Goal: Task Accomplishment & Management: Use online tool/utility

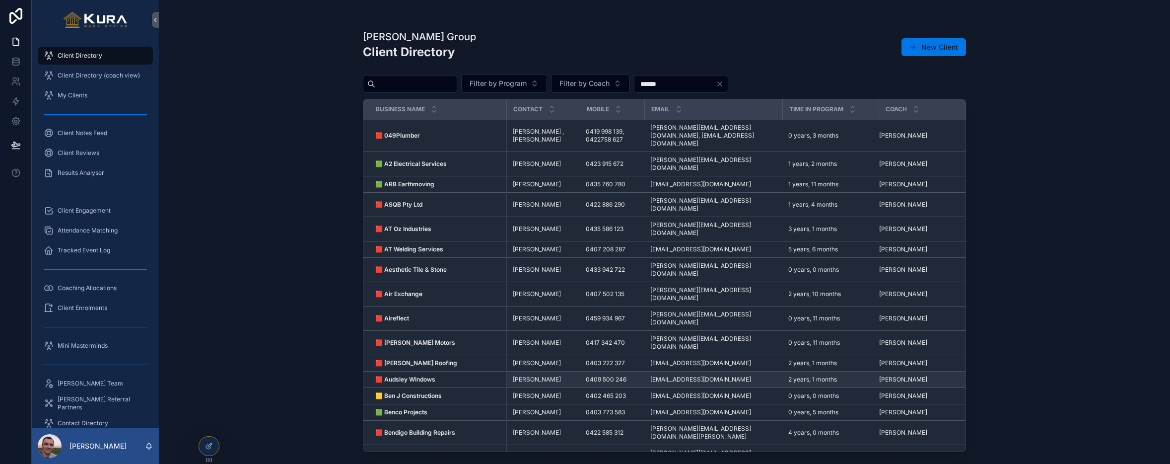
click at [400, 375] on strong "🟥 Audsley Windows" at bounding box center [405, 378] width 60 height 7
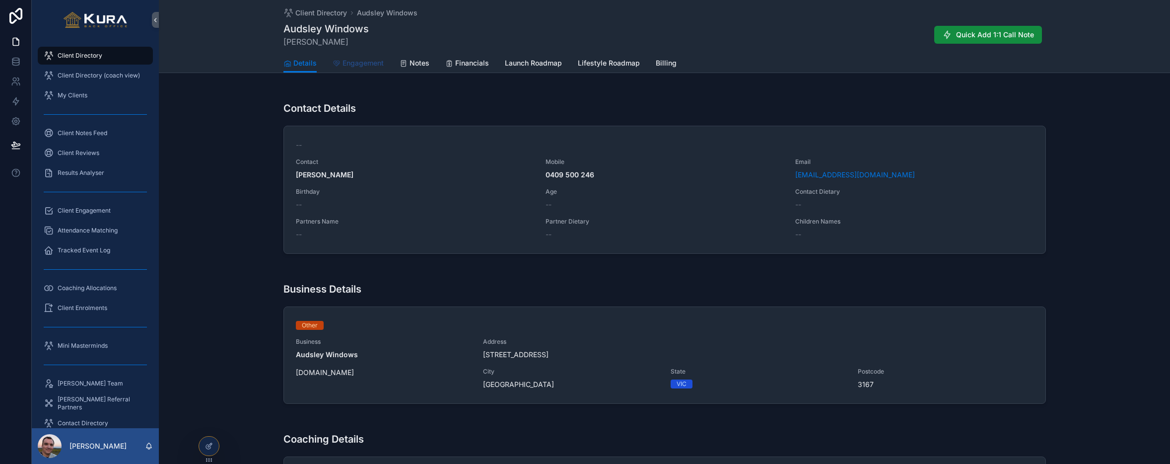
click at [368, 66] on span "Engagement" at bounding box center [363, 63] width 41 height 10
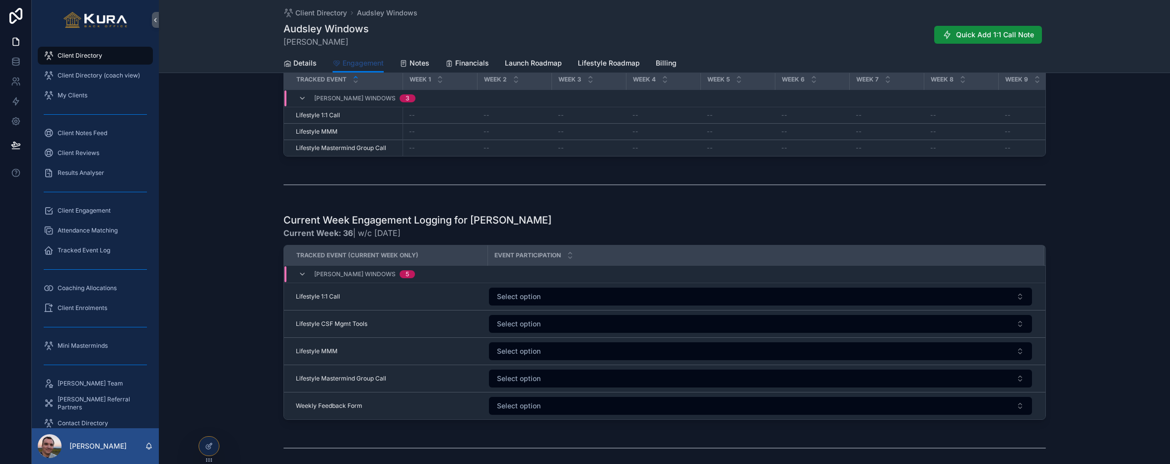
scroll to position [357, 0]
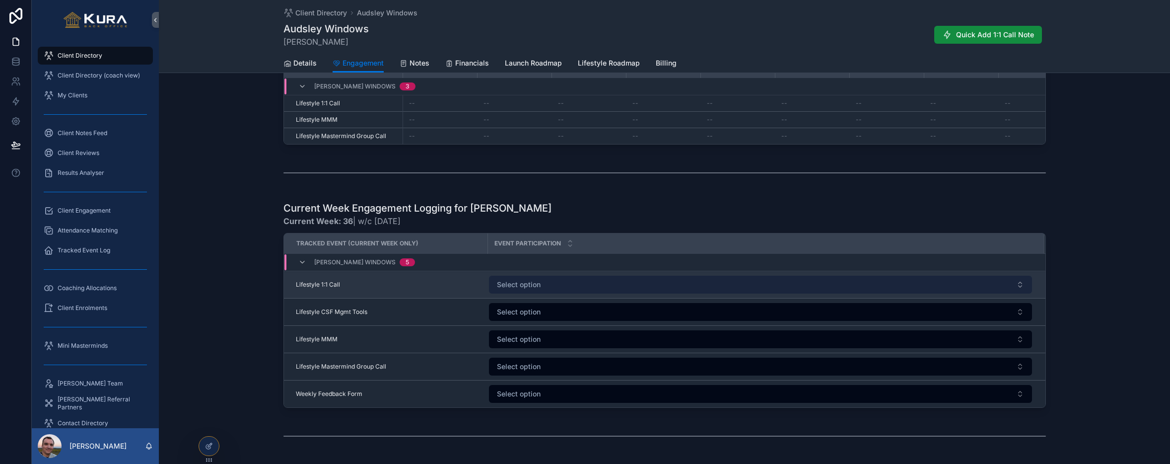
click at [873, 285] on button "Select option" at bounding box center [760, 285] width 543 height 18
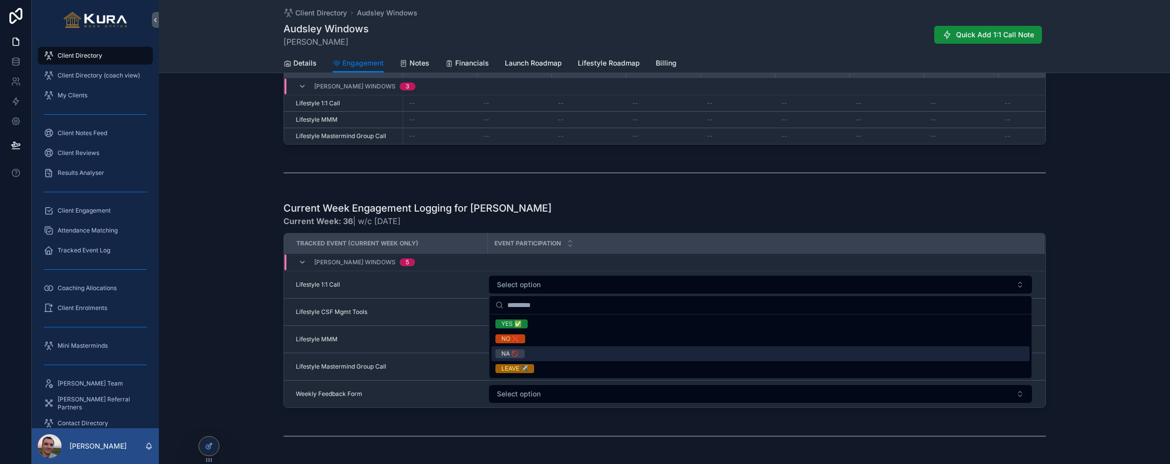
click at [873, 357] on div "NA 🚫" at bounding box center [761, 353] width 538 height 15
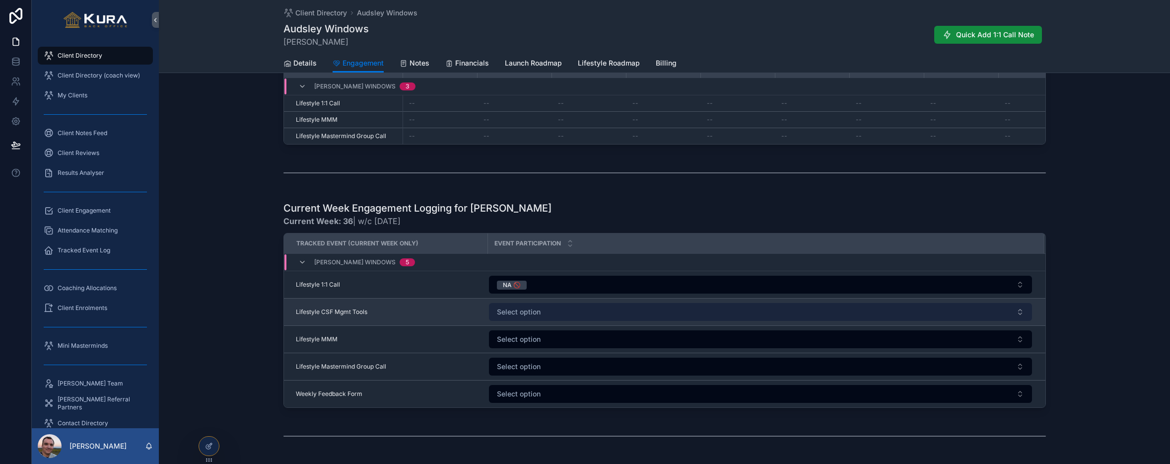
click at [537, 312] on span "Select option" at bounding box center [519, 312] width 44 height 10
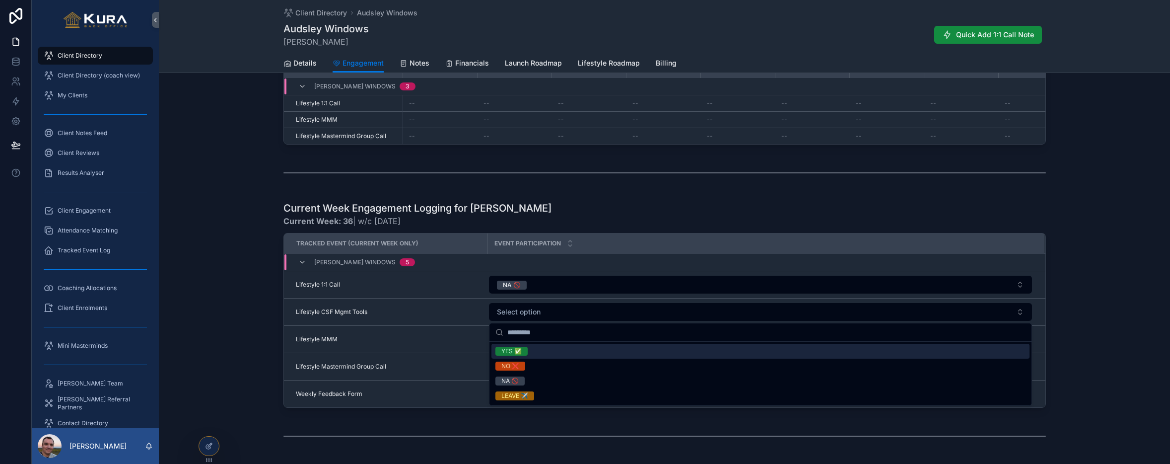
click at [544, 355] on div "YES ✅" at bounding box center [761, 351] width 538 height 15
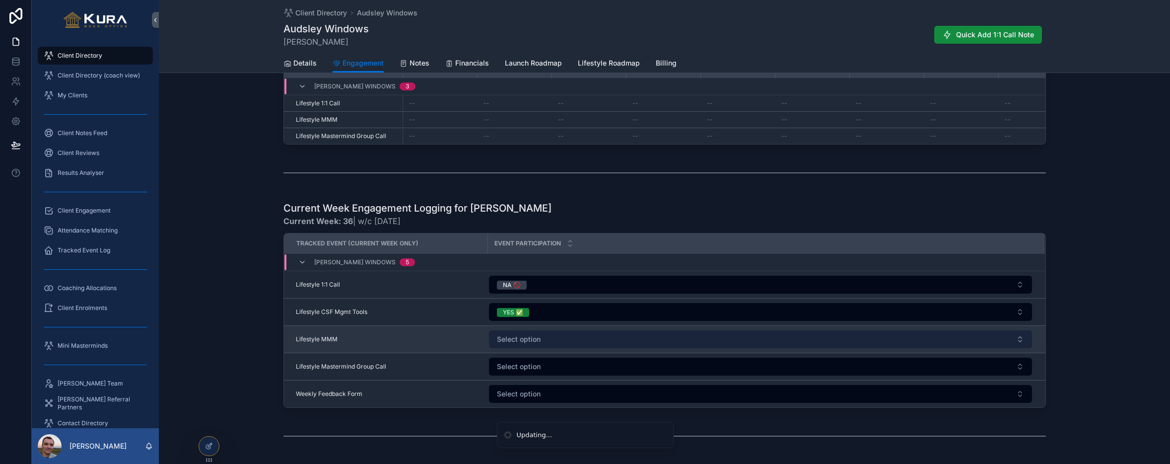
click at [540, 340] on span "Select option" at bounding box center [519, 339] width 44 height 10
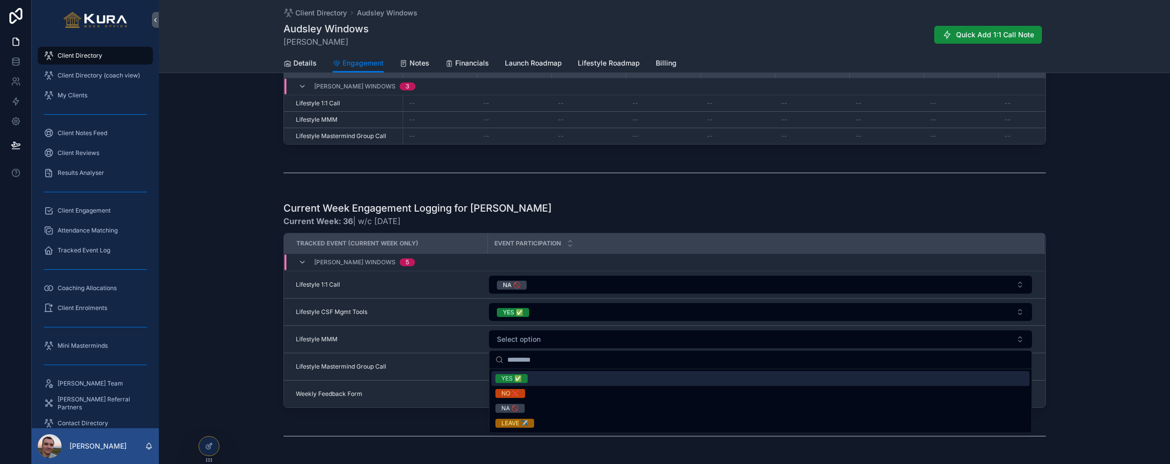
click at [537, 376] on div "YES ✅" at bounding box center [761, 378] width 538 height 15
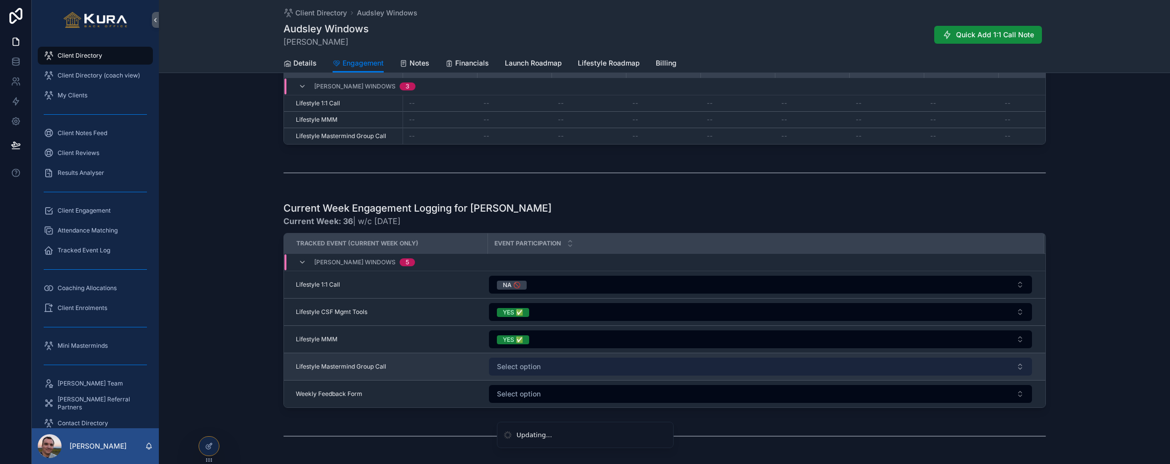
click at [548, 362] on button "Select option" at bounding box center [760, 366] width 543 height 18
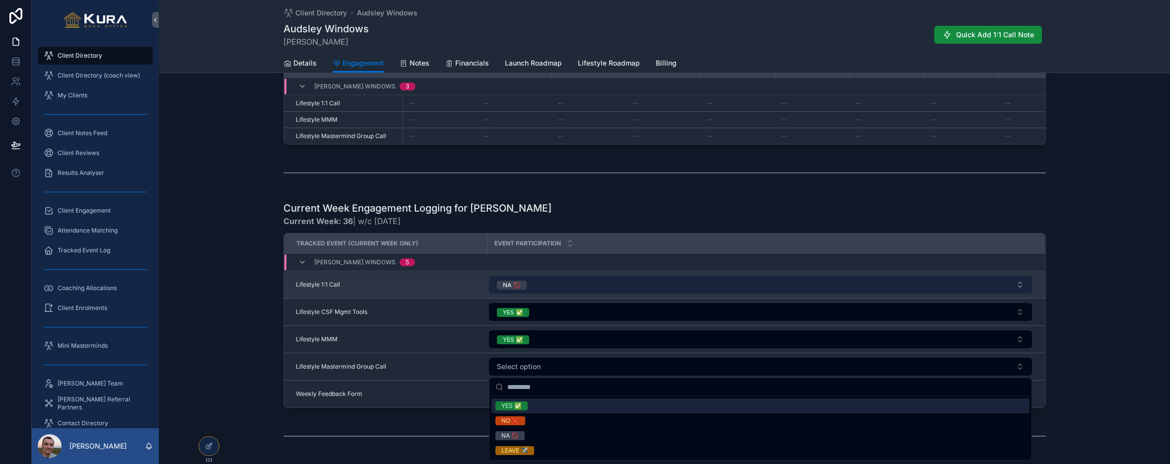
click at [558, 280] on button "NA 🚫" at bounding box center [760, 285] width 543 height 18
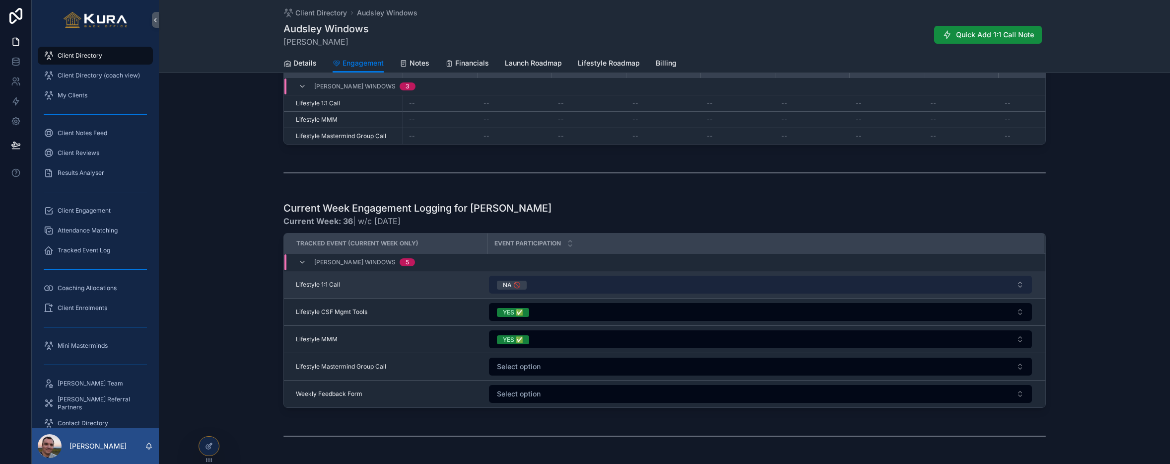
click at [559, 289] on button "NA 🚫" at bounding box center [760, 285] width 543 height 18
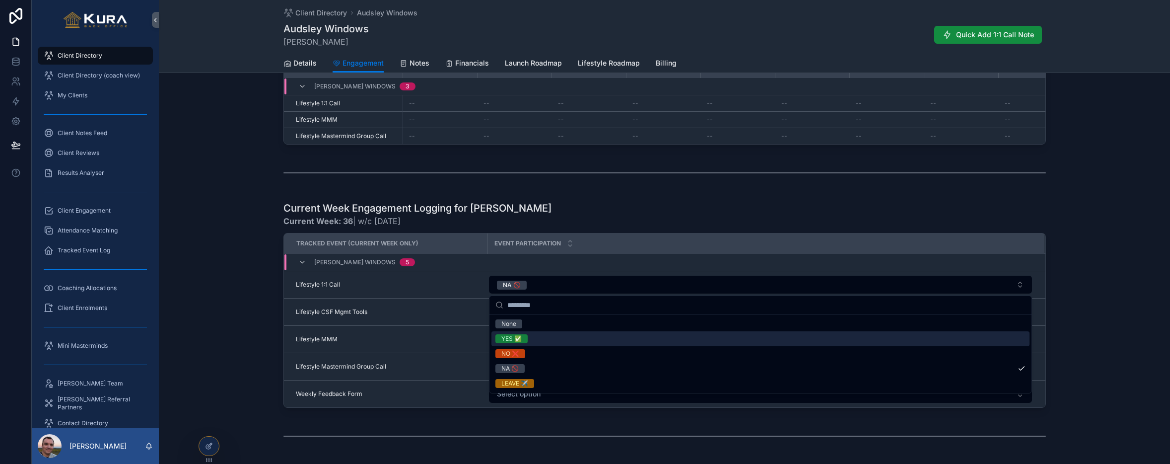
click at [559, 341] on div "YES ✅" at bounding box center [761, 338] width 538 height 15
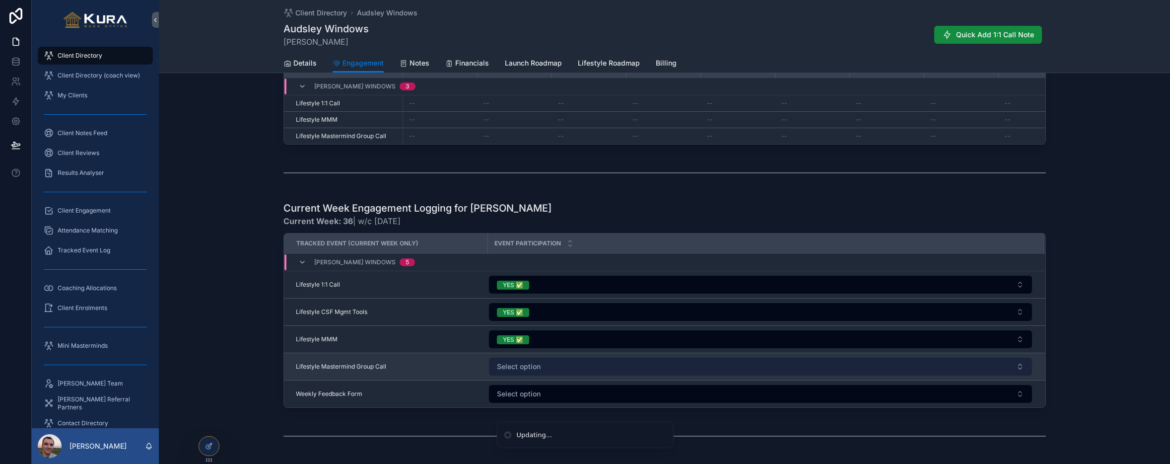
click at [545, 369] on button "Select option" at bounding box center [760, 366] width 543 height 18
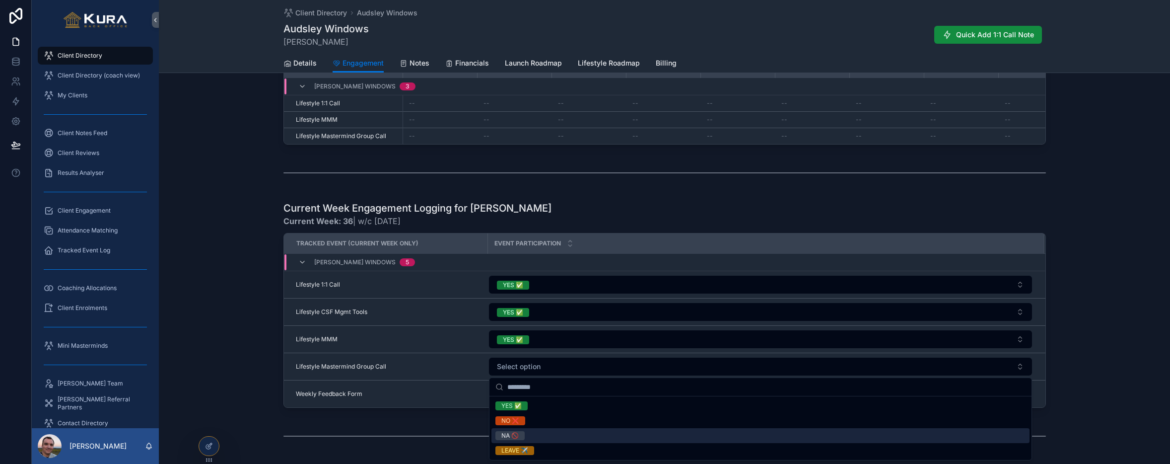
click at [547, 427] on div "NA 🚫" at bounding box center [761, 435] width 538 height 15
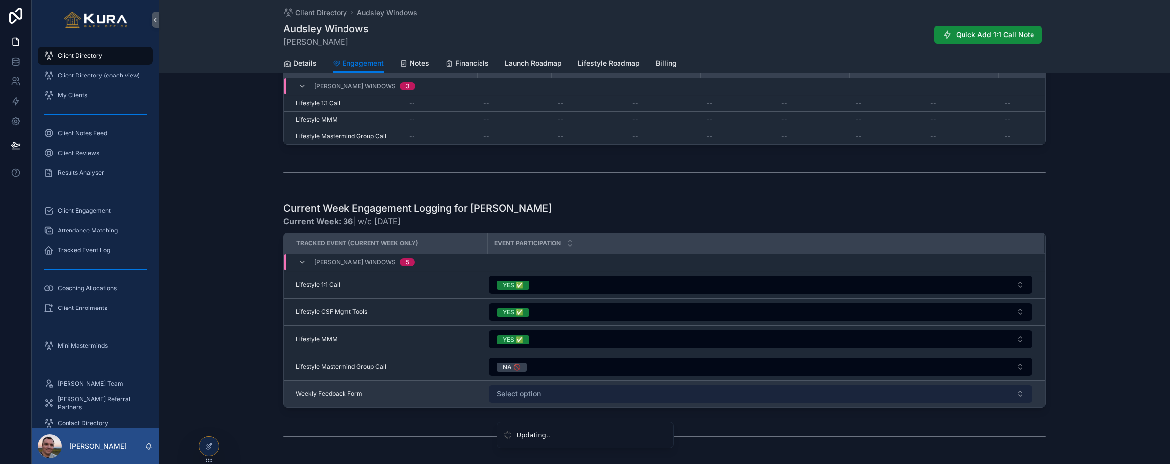
click at [557, 391] on button "Select option" at bounding box center [760, 394] width 543 height 18
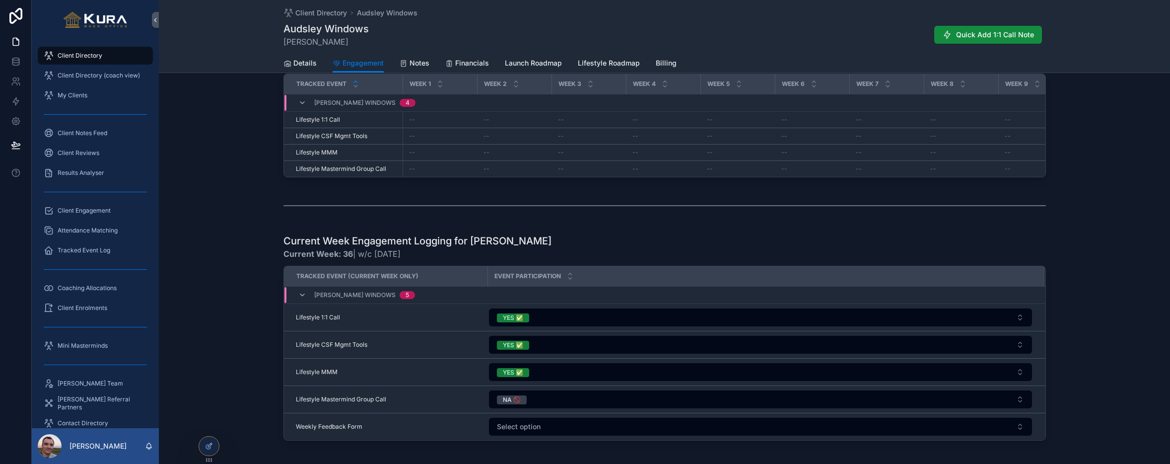
scroll to position [373, 0]
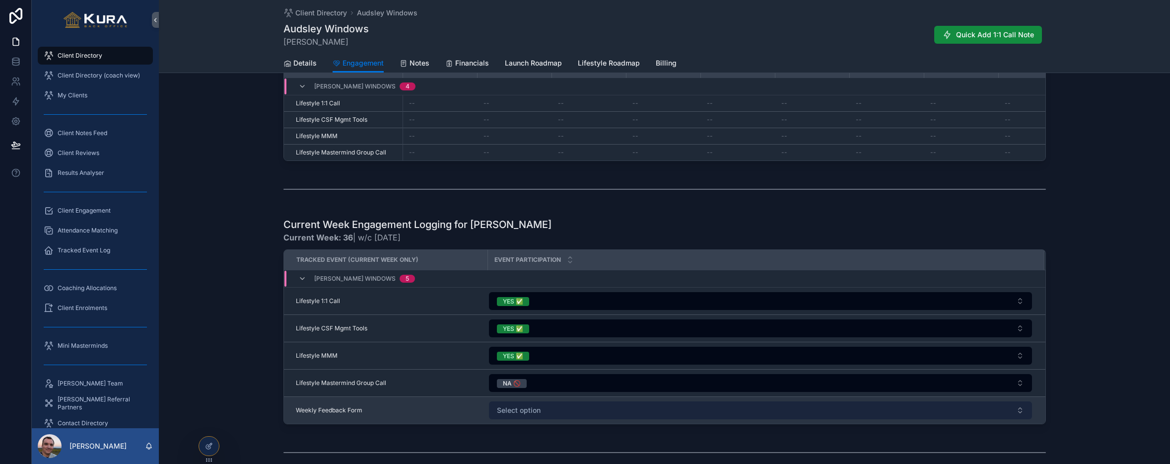
click at [567, 403] on button "Select option" at bounding box center [760, 410] width 543 height 18
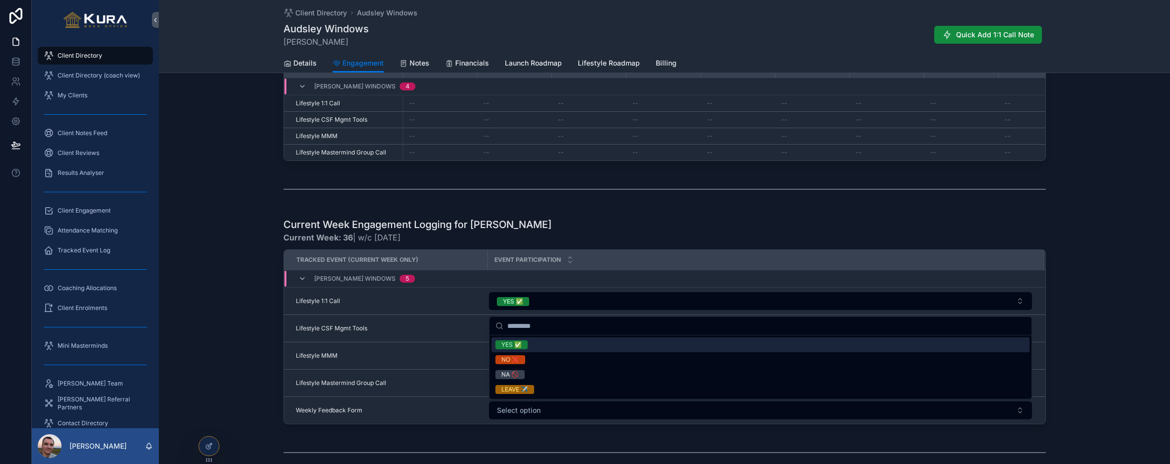
click at [569, 350] on div "YES ✅" at bounding box center [761, 344] width 538 height 15
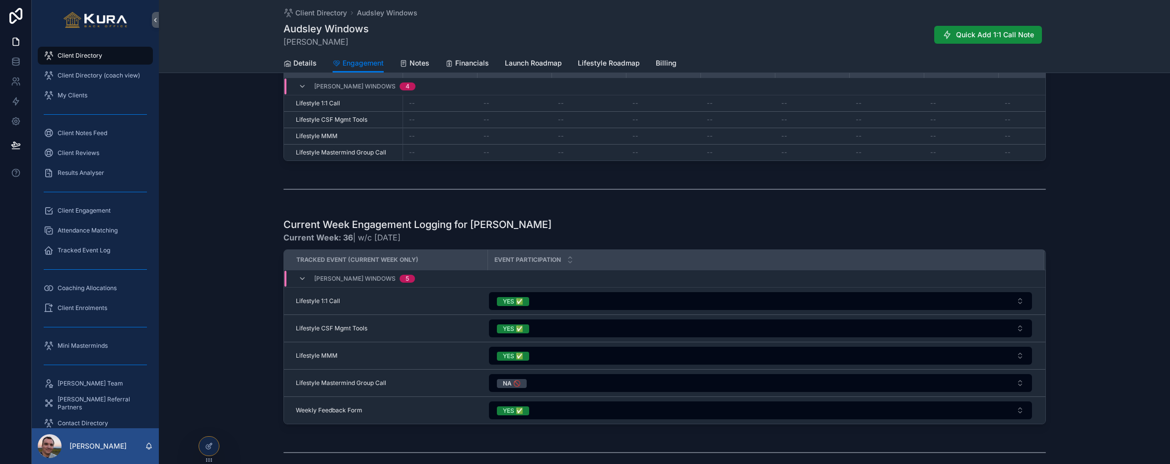
click at [873, 173] on div "scrollable content" at bounding box center [664, 189] width 1011 height 33
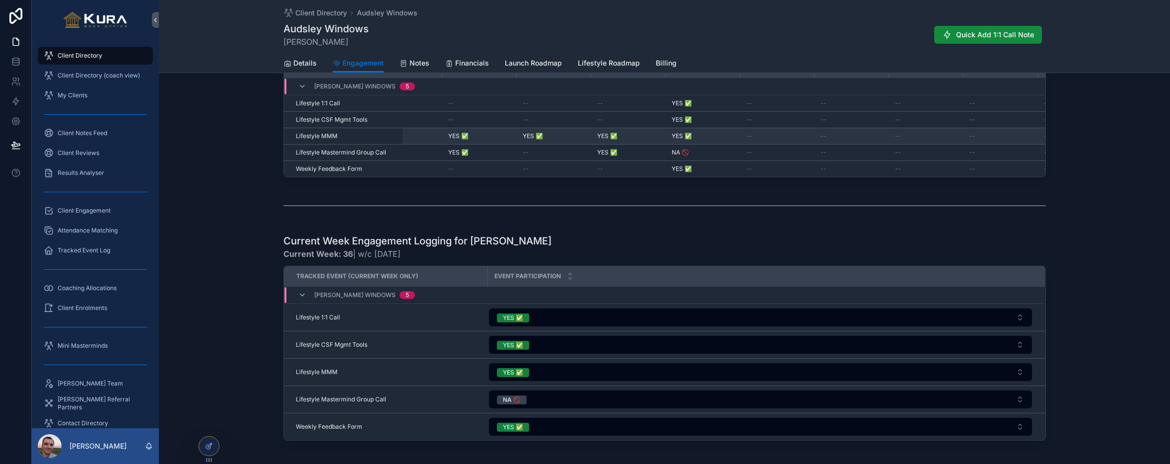
scroll to position [0, 2347]
click at [194, 222] on div "Weekly Engagement Summary for [PERSON_NAME] Current Week #36 Contact Year Week …" at bounding box center [664, 288] width 1011 height 1187
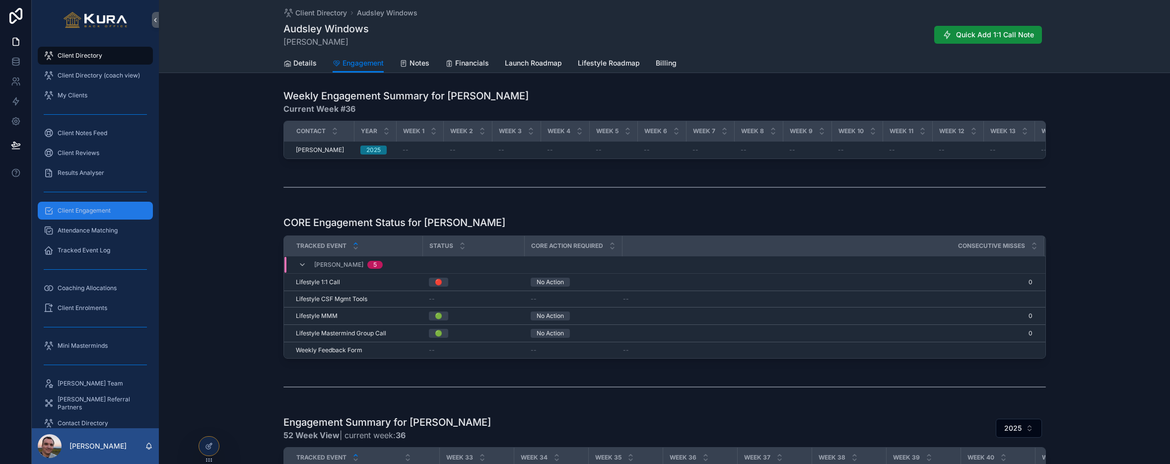
click at [85, 211] on span "Client Engagement" at bounding box center [84, 211] width 53 height 8
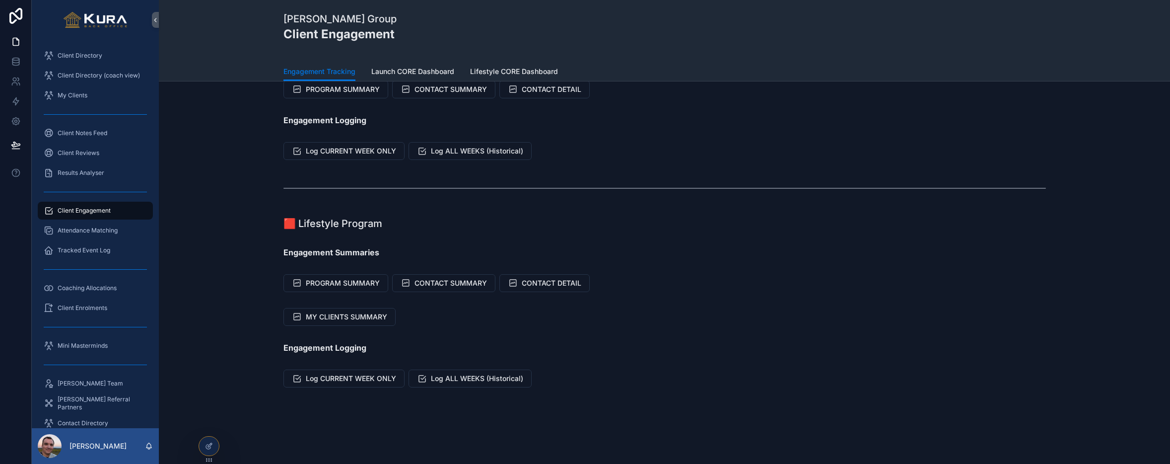
scroll to position [77, 0]
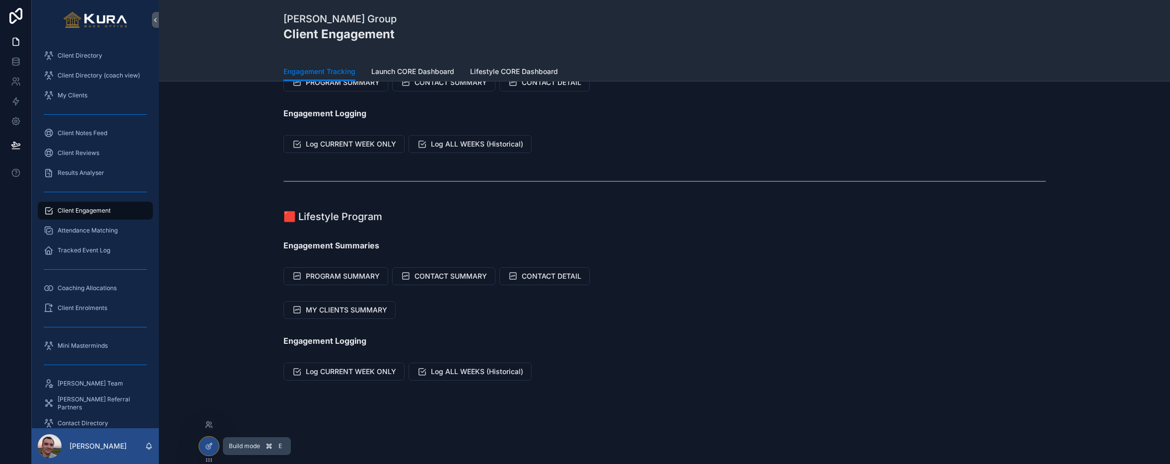
click at [210, 427] on icon at bounding box center [209, 446] width 8 height 8
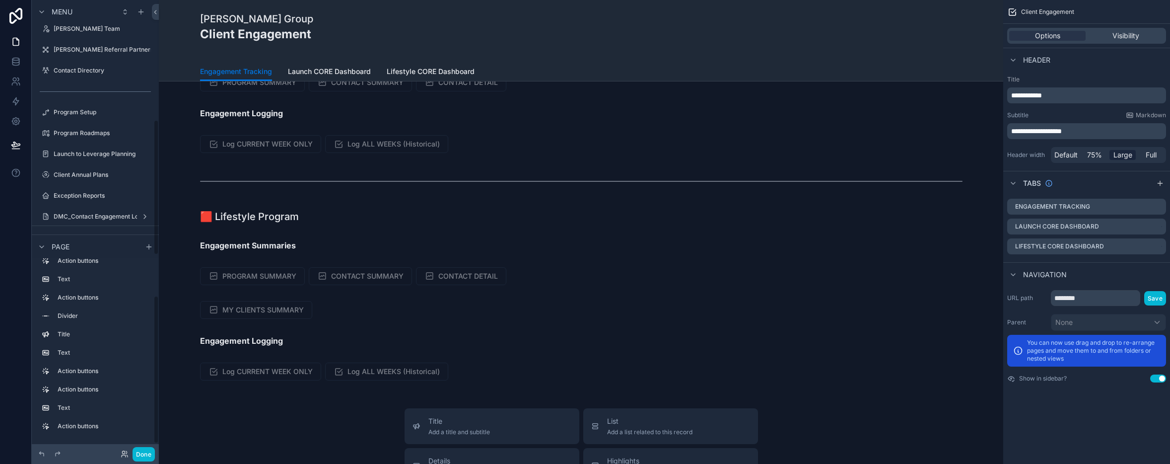
scroll to position [425, 0]
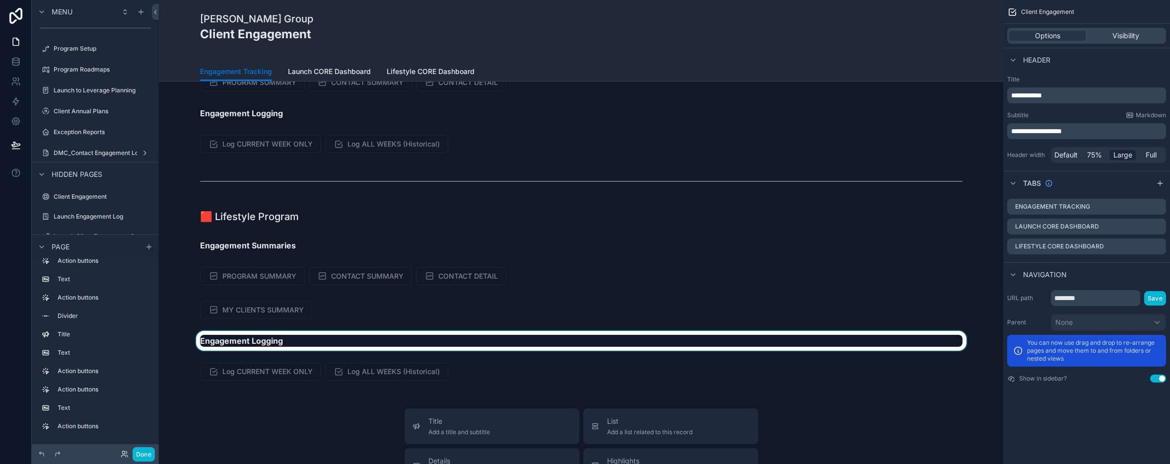
click at [388, 340] on div "scrollable content" at bounding box center [581, 341] width 829 height 20
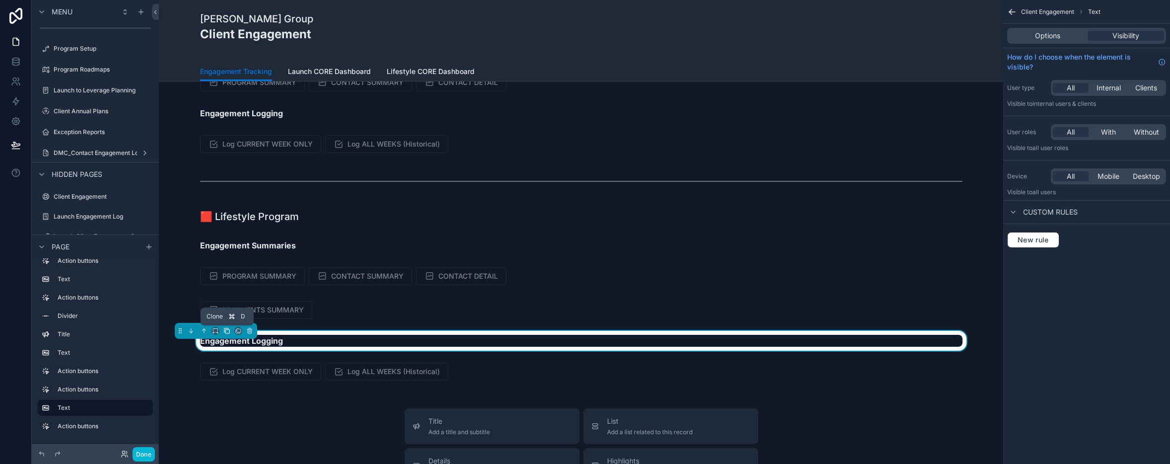
click at [227, 329] on icon "scrollable content" at bounding box center [226, 330] width 7 height 7
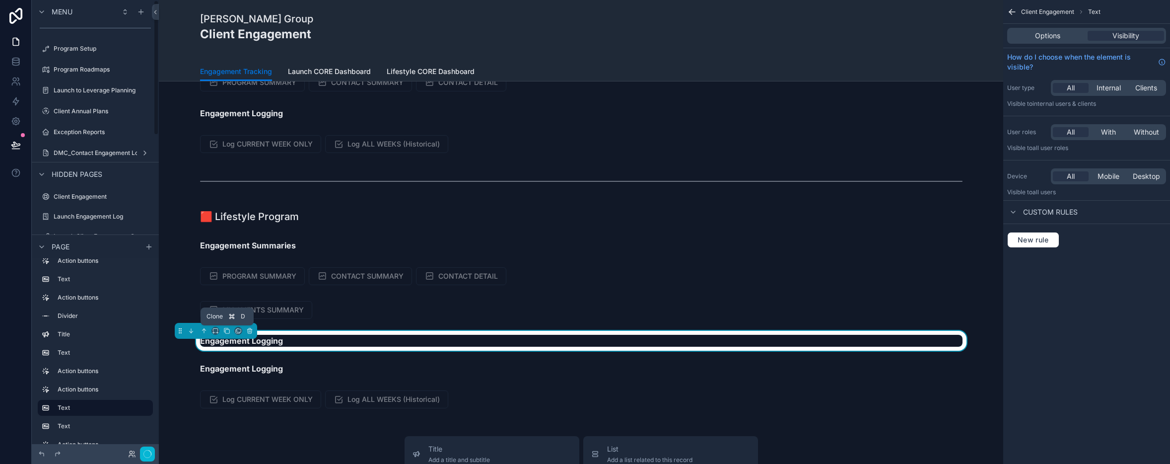
scroll to position [0, 0]
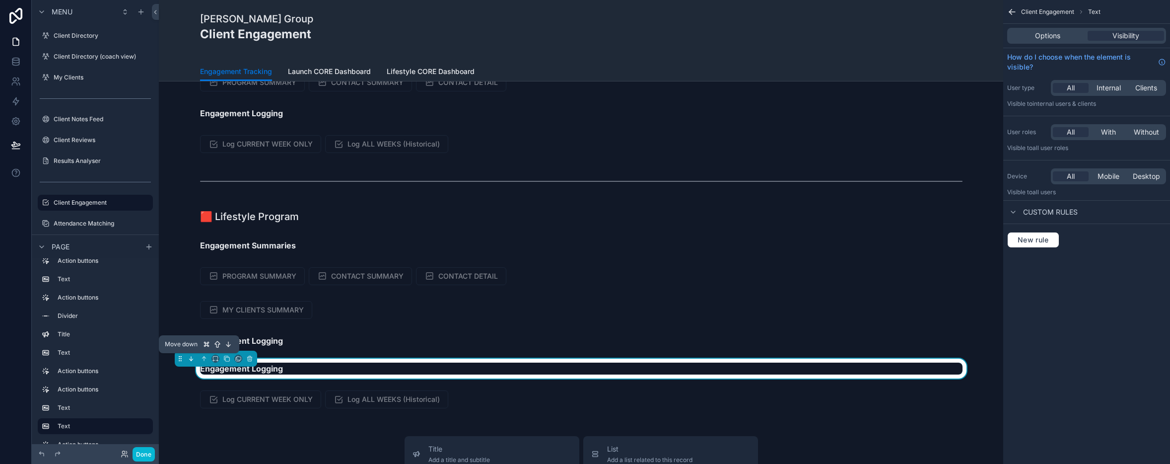
click at [192, 358] on icon "scrollable content" at bounding box center [191, 358] width 7 height 7
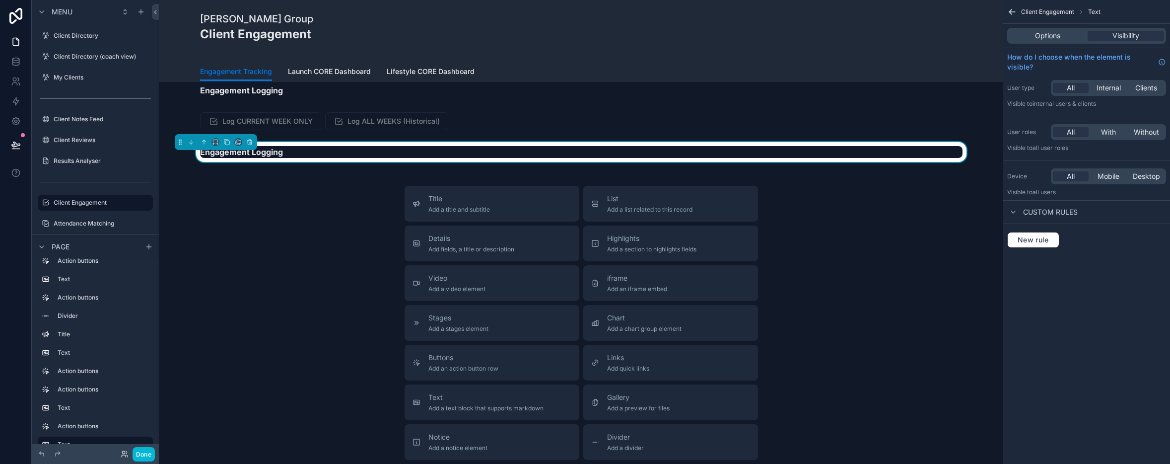
scroll to position [322, 0]
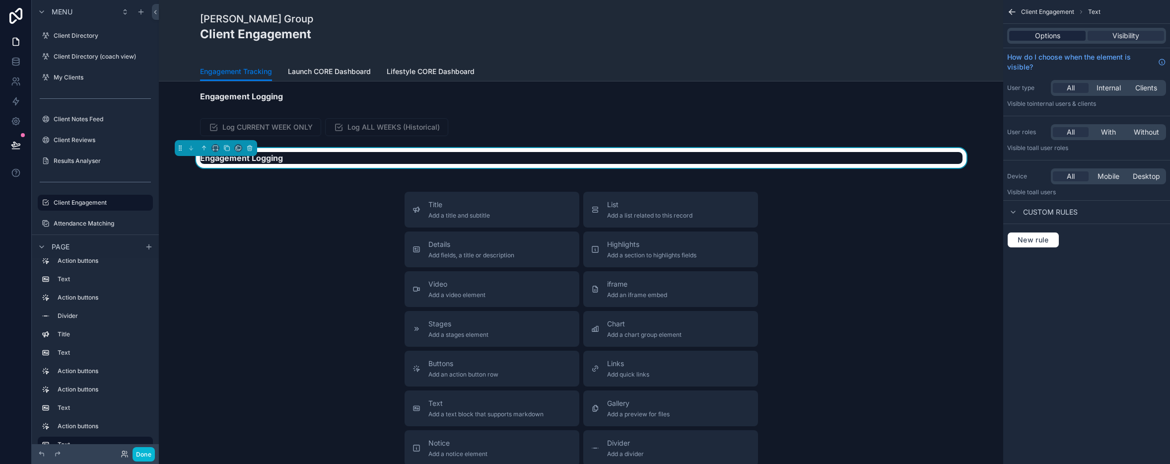
click at [873, 36] on span "Options" at bounding box center [1047, 36] width 25 height 10
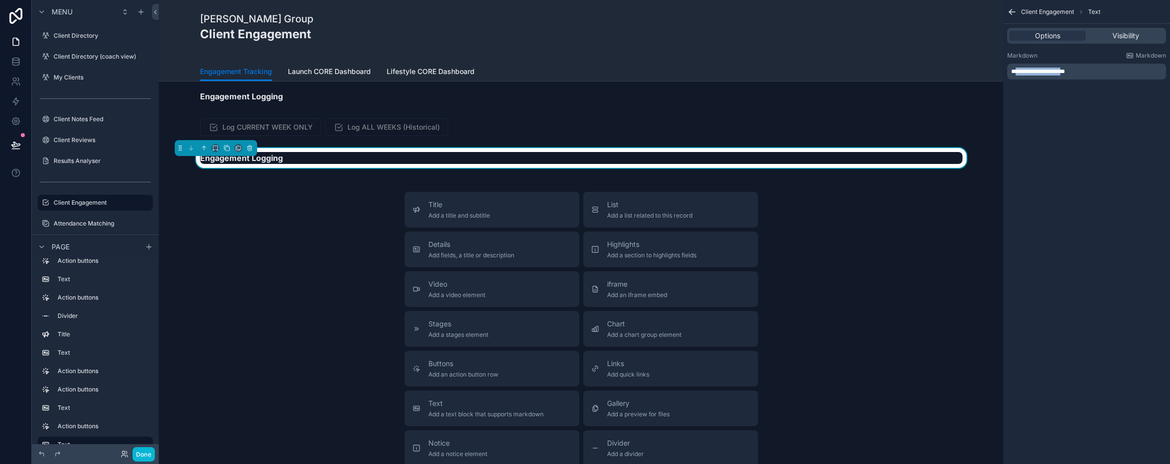
drag, startPoint x: 1078, startPoint y: 72, endPoint x: 1019, endPoint y: 71, distance: 59.6
click at [873, 71] on span "**********" at bounding box center [1038, 72] width 54 height 6
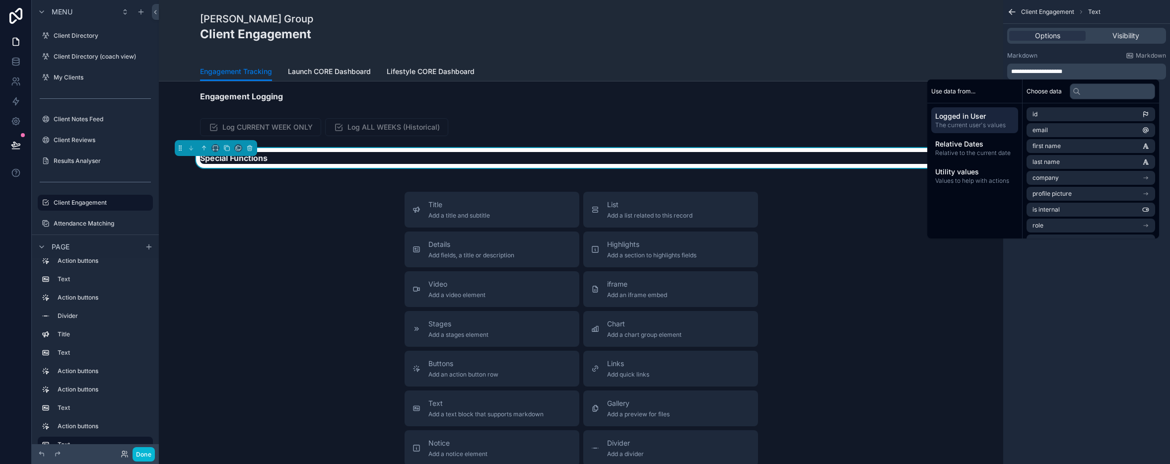
click at [319, 254] on div "Title Add a title and subtitle List Add a list related to this record Details A…" at bounding box center [581, 369] width 829 height 354
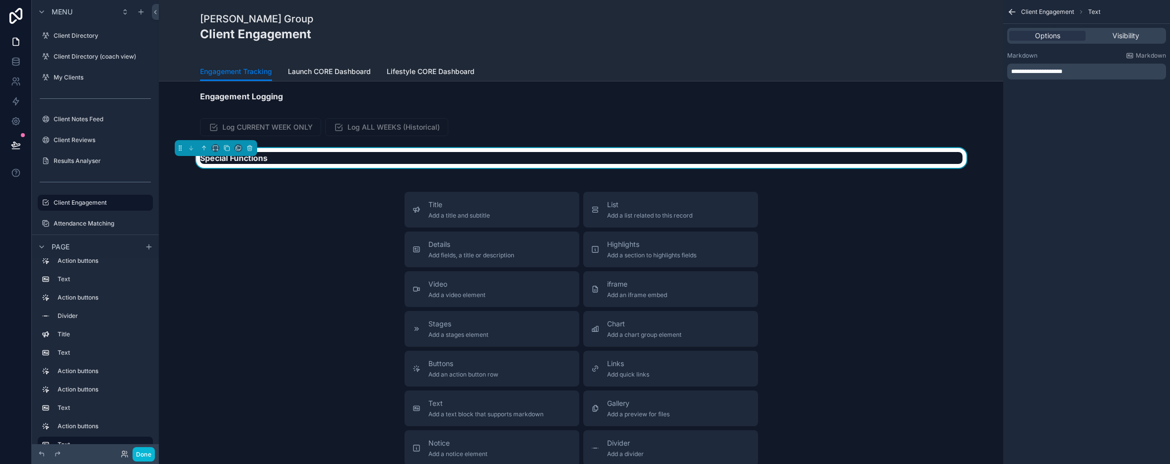
click at [319, 254] on div "Title Add a title and subtitle List Add a list related to this record Details A…" at bounding box center [581, 369] width 829 height 354
click at [300, 220] on div "Title Add a title and subtitle List Add a list related to this record Details A…" at bounding box center [581, 369] width 829 height 354
click at [243, 229] on div "Title Add a title and subtitle List Add a list related to this record Details A…" at bounding box center [581, 369] width 829 height 354
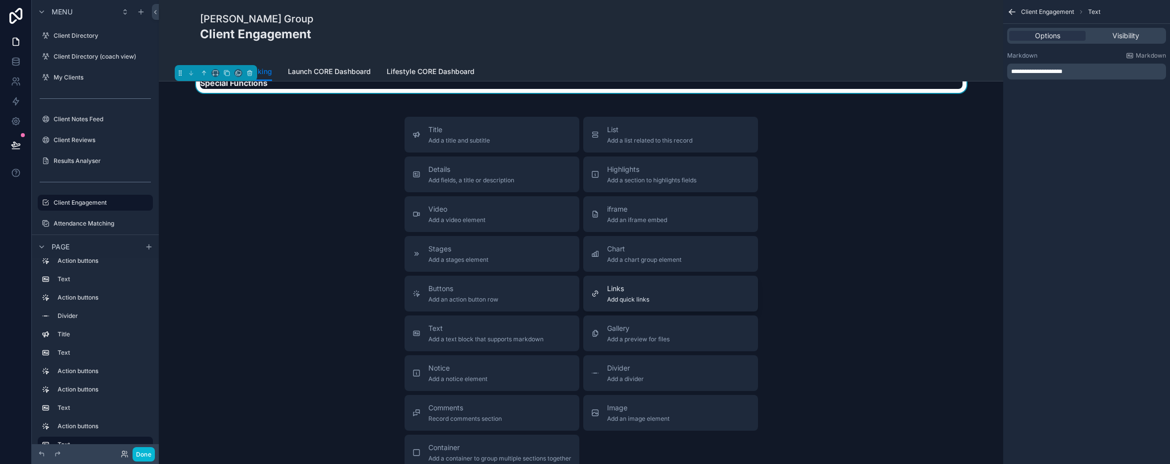
scroll to position [390, 0]
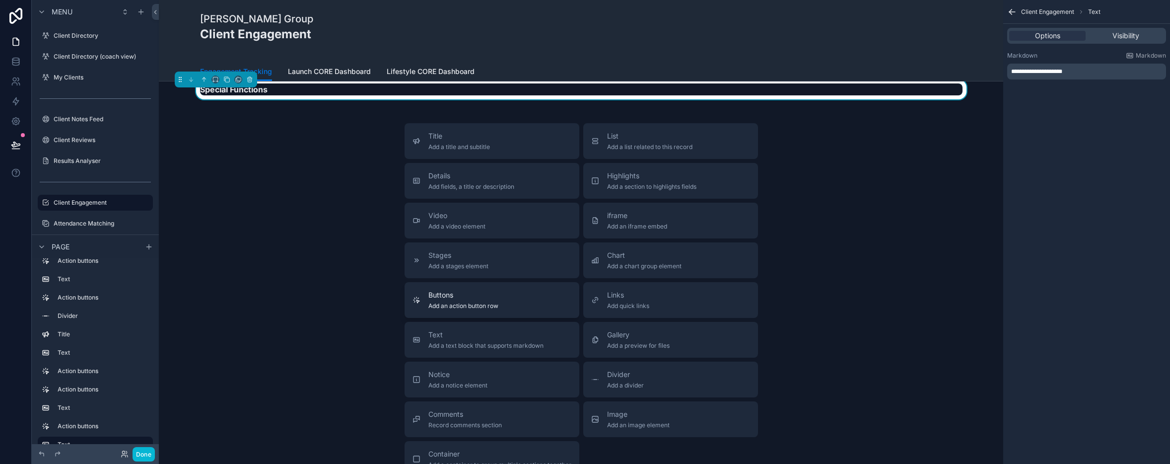
click at [522, 306] on div "Buttons Add an action button row" at bounding box center [492, 300] width 159 height 20
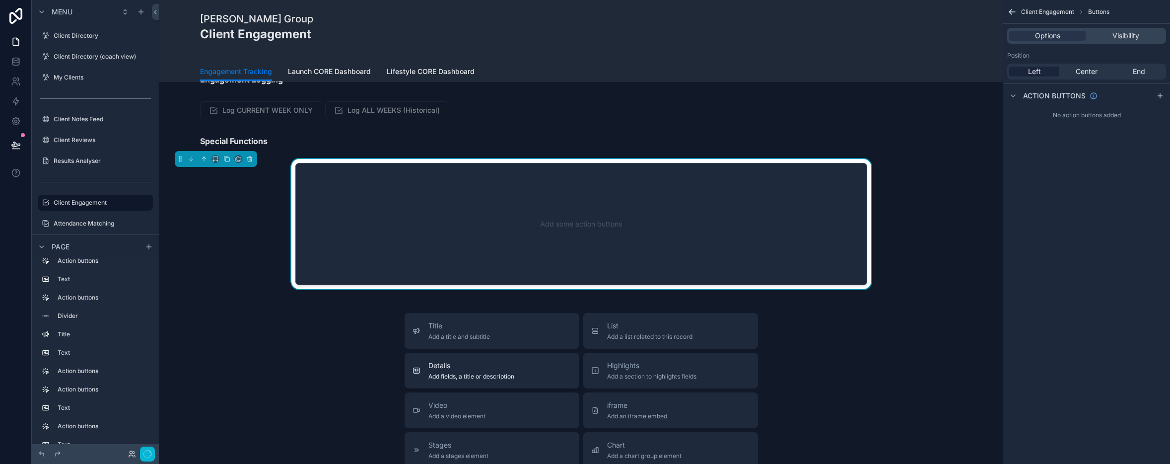
scroll to position [331, 0]
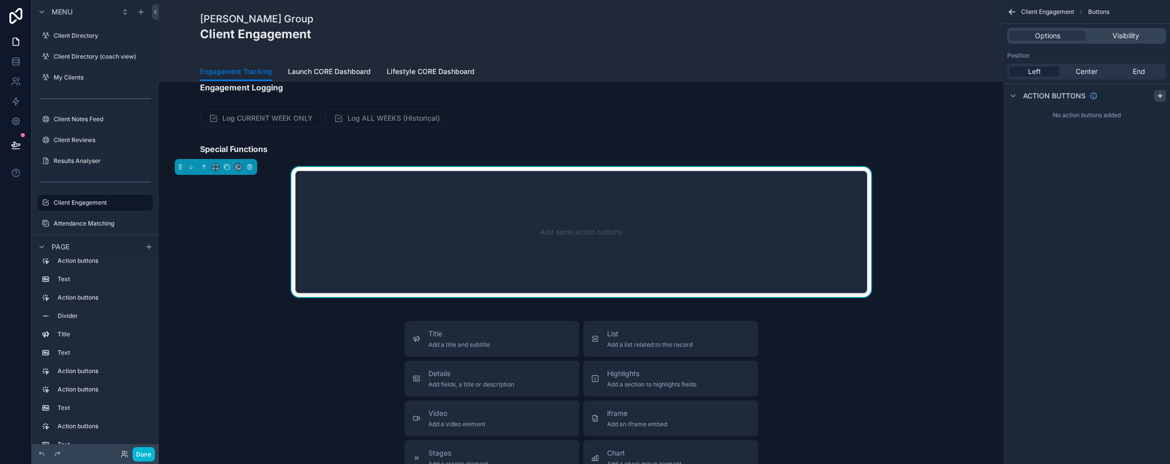
click at [873, 96] on icon "scrollable content" at bounding box center [1160, 96] width 4 height 0
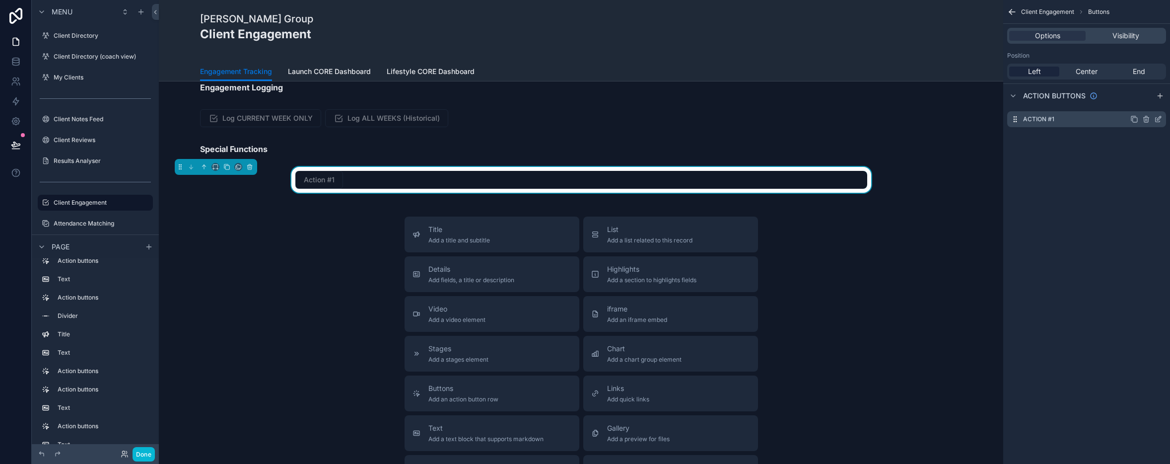
click at [873, 120] on icon "scrollable content" at bounding box center [1159, 118] width 4 height 4
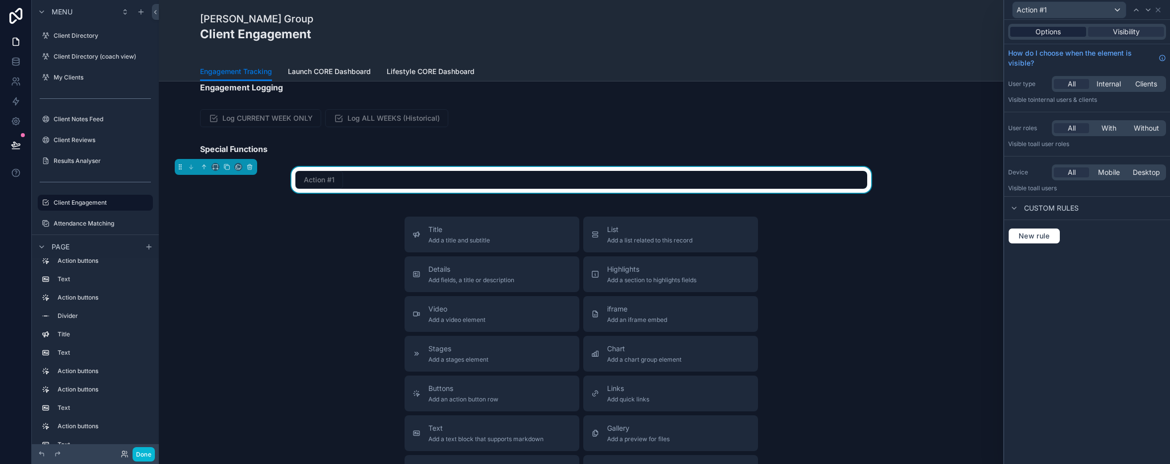
click at [873, 36] on div "Options" at bounding box center [1048, 32] width 76 height 10
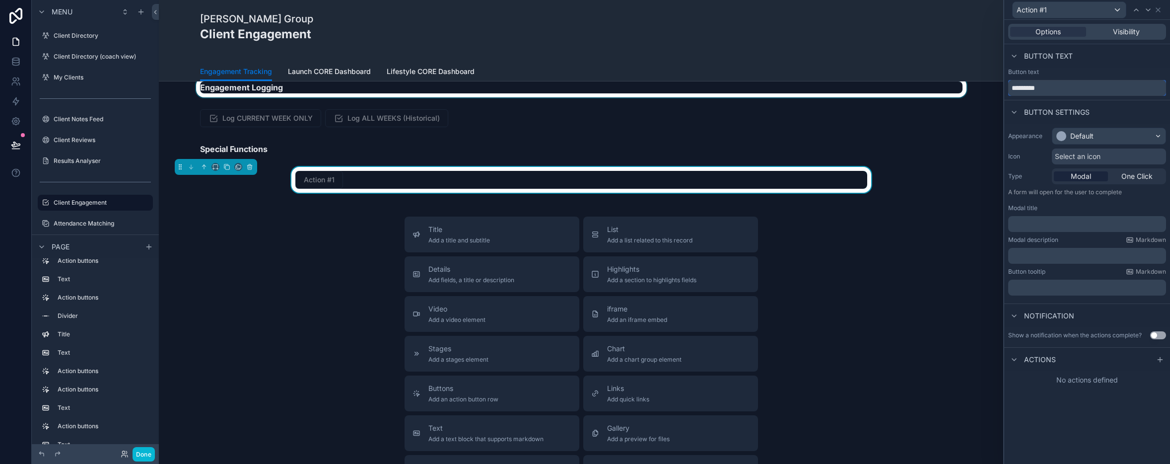
drag, startPoint x: 1048, startPoint y: 90, endPoint x: 969, endPoint y: 90, distance: 78.5
click at [873, 90] on div "Action #1 Options Visibility Button text Button text ********* Button settings …" at bounding box center [585, 232] width 1170 height 464
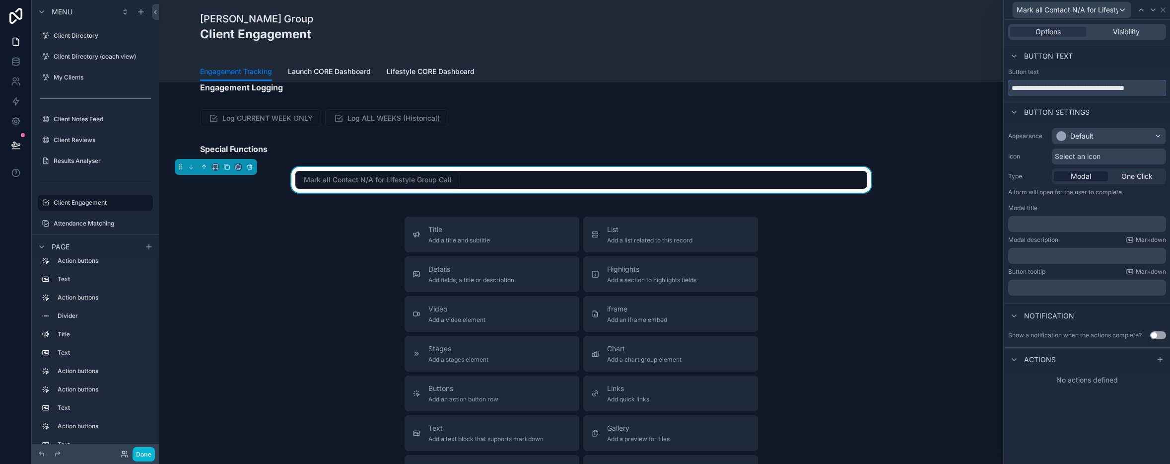
click at [873, 90] on input "**********" at bounding box center [1087, 88] width 158 height 16
click at [873, 89] on input "**********" at bounding box center [1087, 88] width 158 height 16
type input "**********"
click at [873, 221] on p "﻿" at bounding box center [1088, 224] width 152 height 10
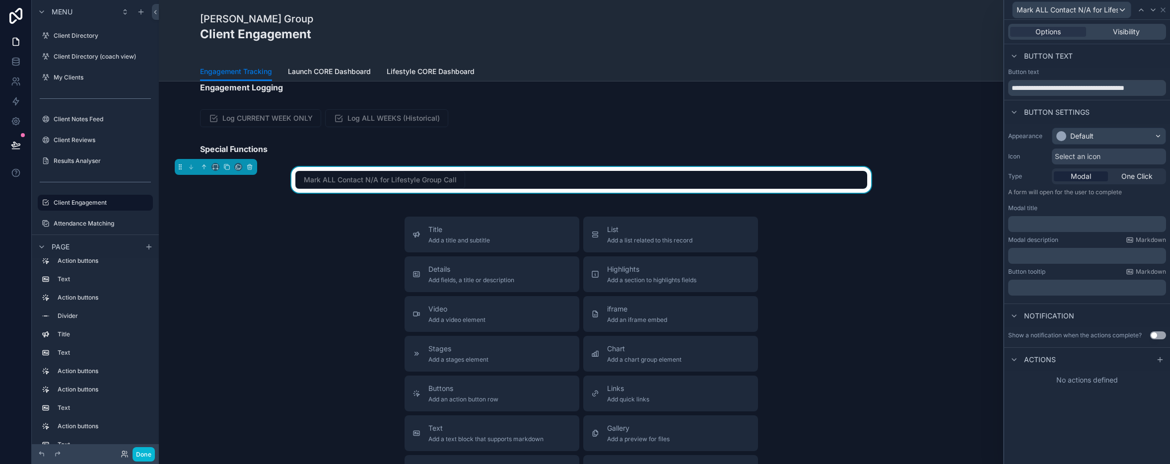
click at [873, 400] on div "**********" at bounding box center [1087, 242] width 166 height 444
click at [873, 358] on icon at bounding box center [1160, 360] width 8 height 8
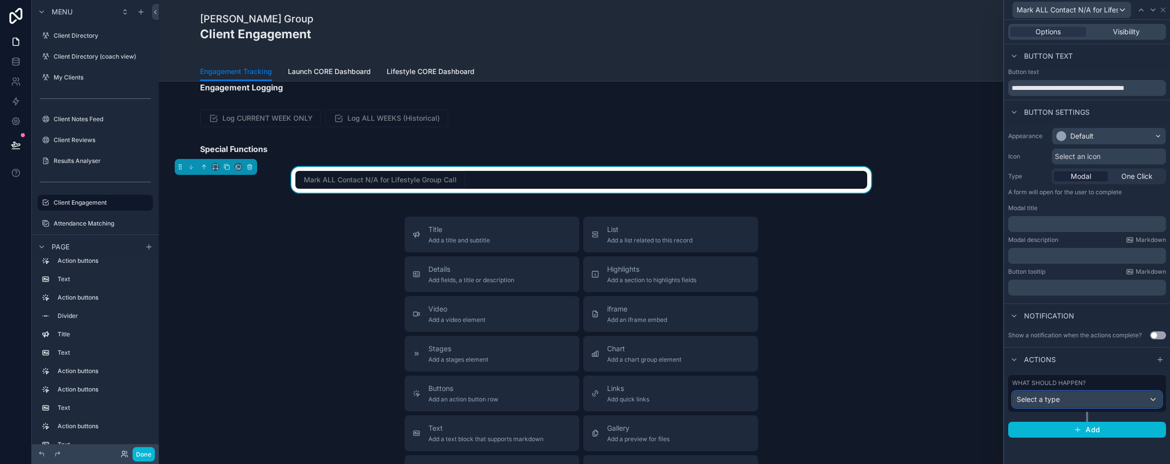
click at [873, 393] on div "Select a type" at bounding box center [1087, 399] width 149 height 16
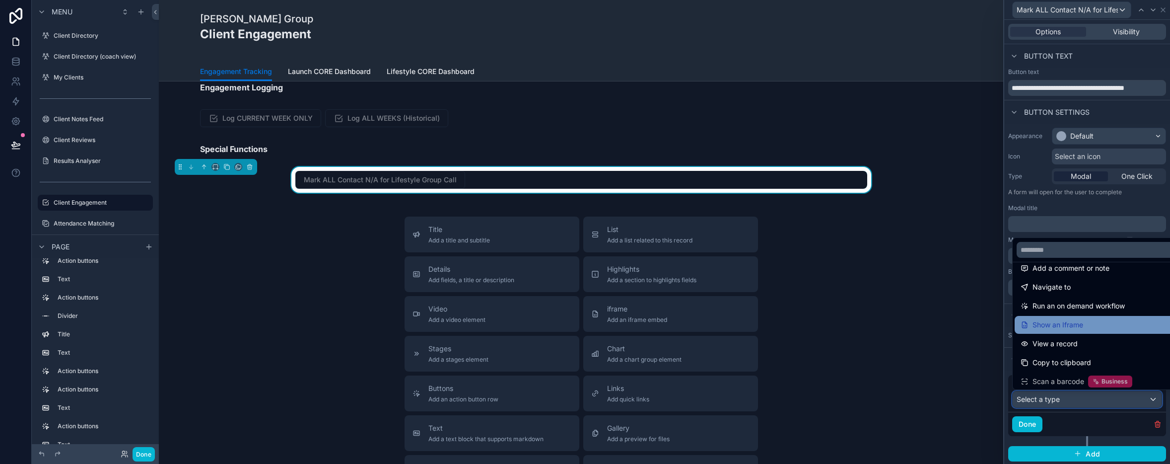
scroll to position [0, 0]
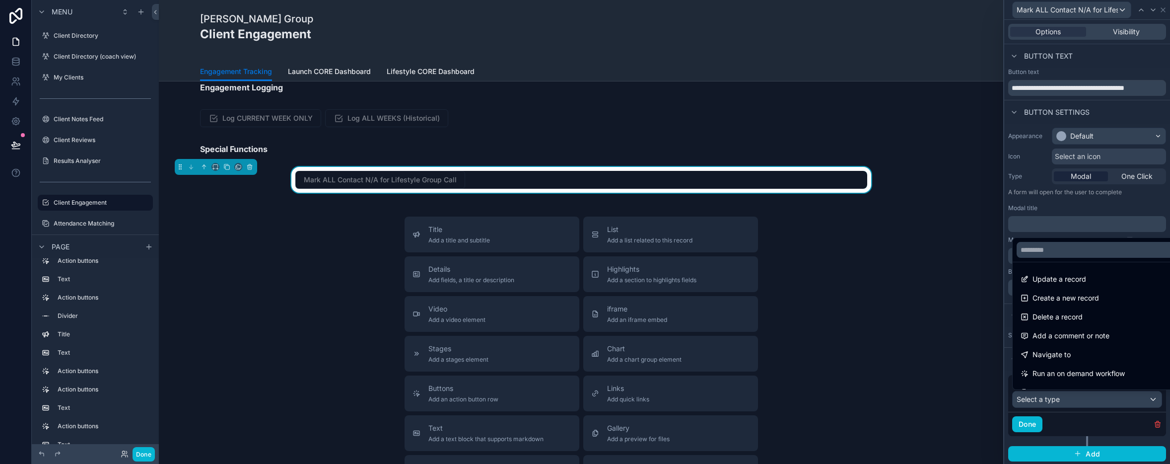
click at [873, 206] on div at bounding box center [1087, 232] width 166 height 464
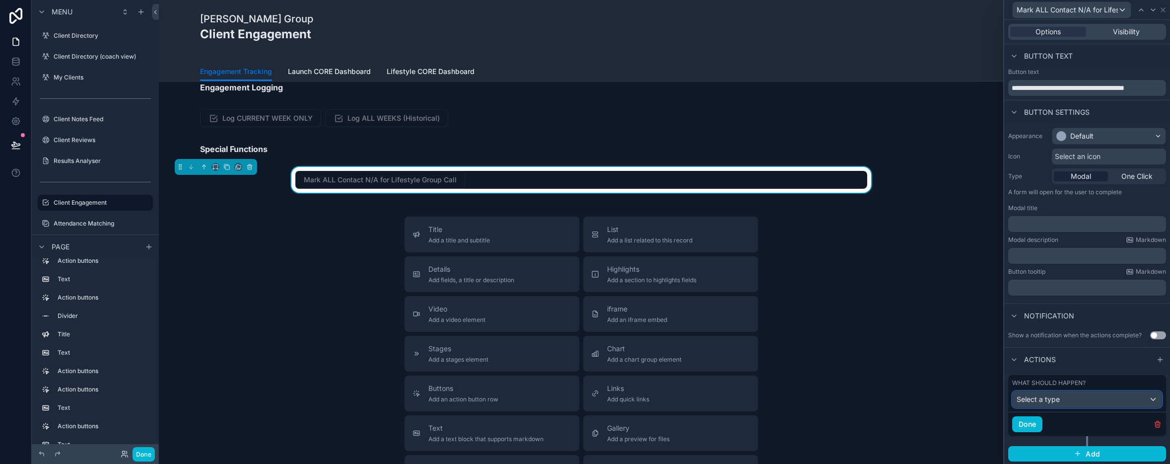
click at [873, 401] on div "Select a type" at bounding box center [1087, 399] width 149 height 16
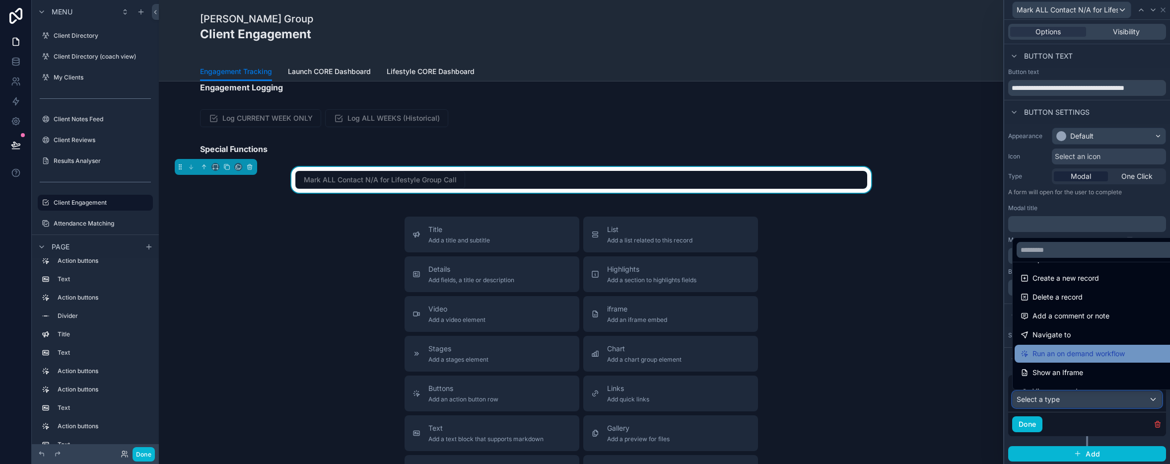
scroll to position [20, 0]
click at [873, 350] on span "Run an on demand workflow" at bounding box center [1079, 354] width 92 height 12
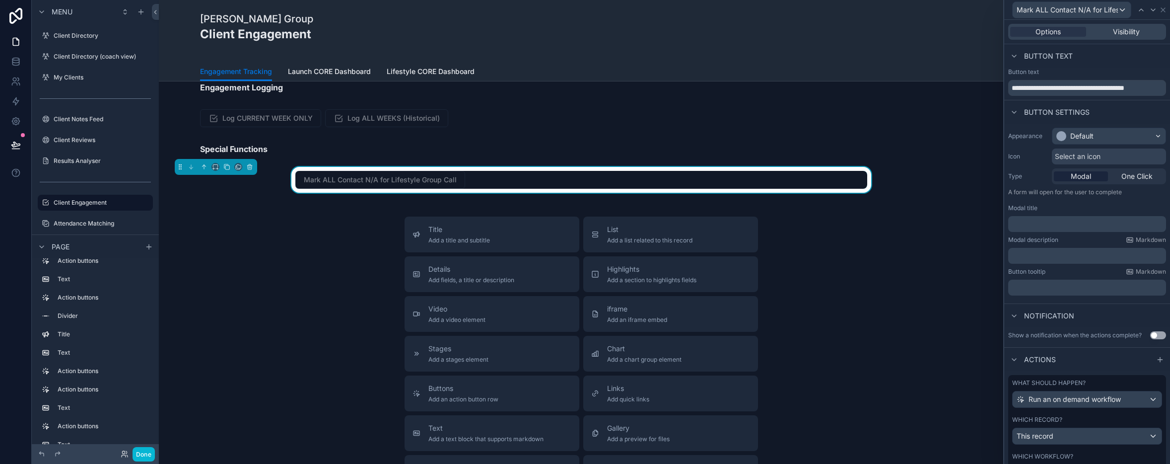
scroll to position [75, 0]
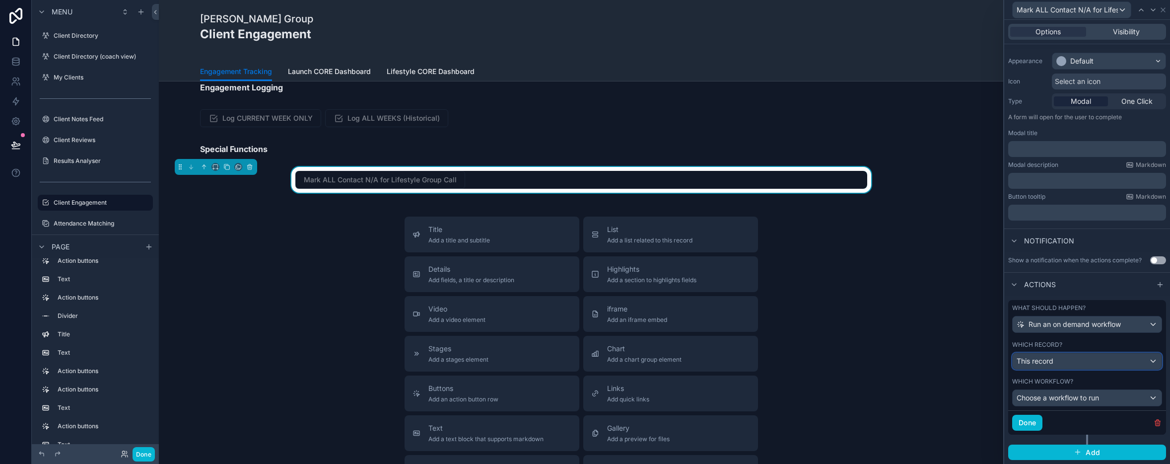
click at [873, 358] on div "This record" at bounding box center [1087, 361] width 149 height 16
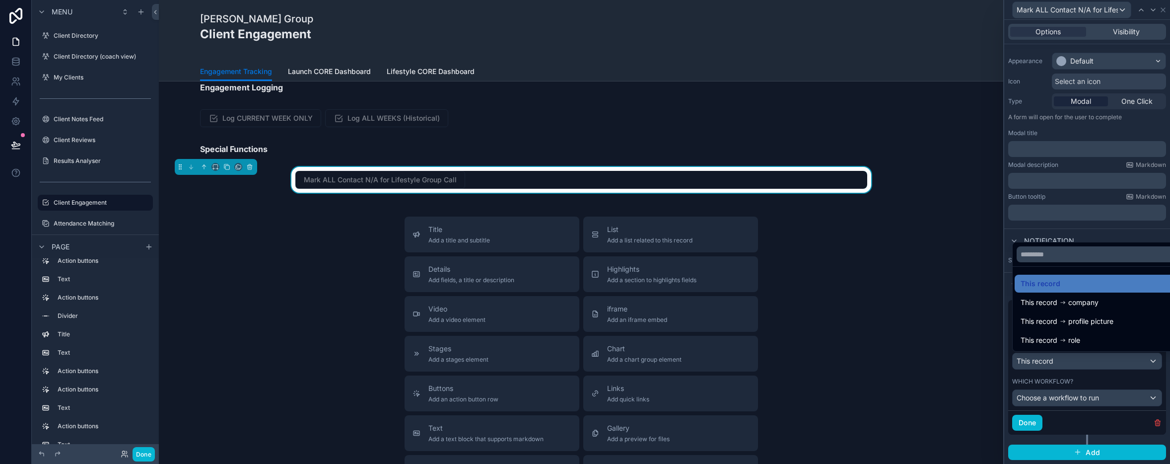
click at [873, 335] on div "Title Add a title and subtitle List Add a list related to this record Details A…" at bounding box center [581, 393] width 829 height 354
click at [873, 229] on div at bounding box center [1087, 232] width 166 height 464
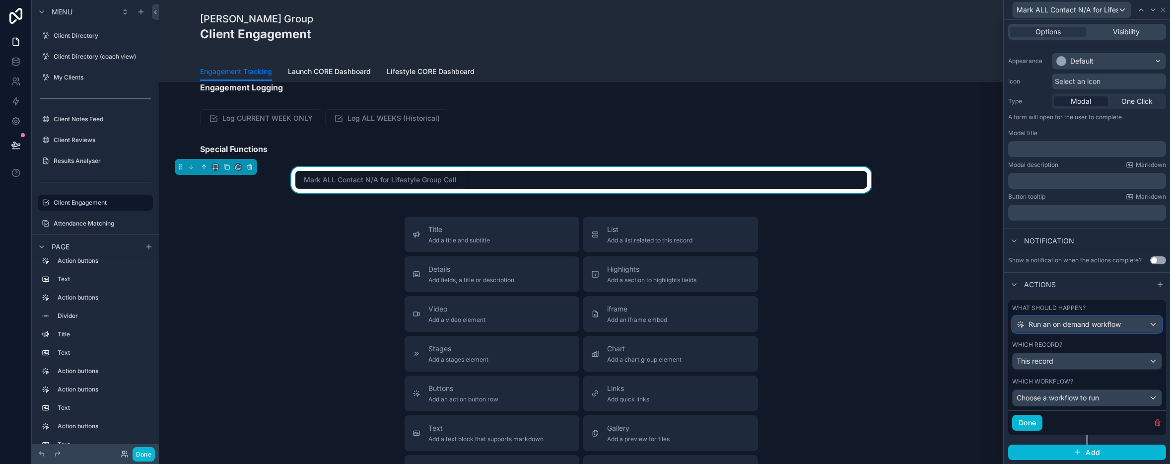
click at [873, 321] on span "Run an on demand workflow" at bounding box center [1075, 324] width 92 height 10
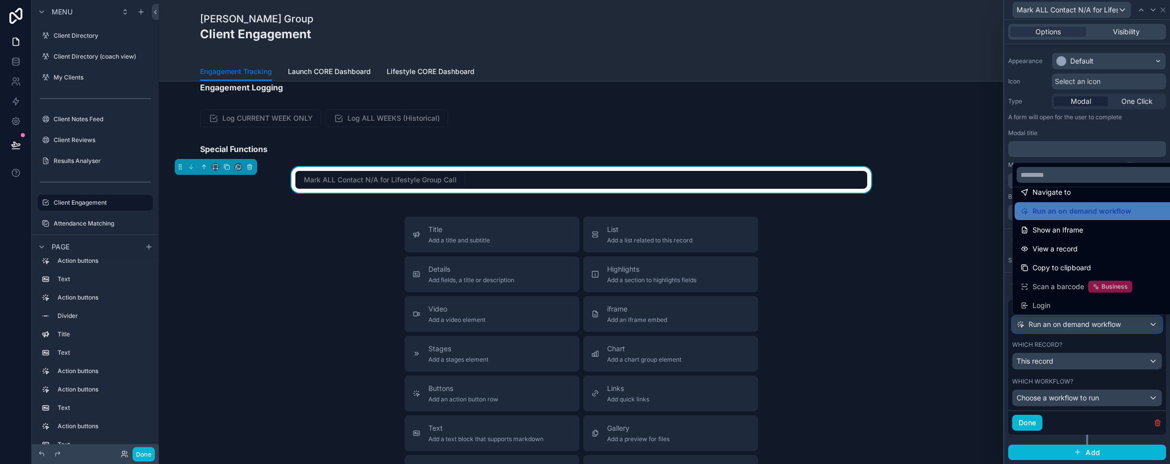
scroll to position [89, 0]
click at [873, 128] on div at bounding box center [1087, 232] width 166 height 464
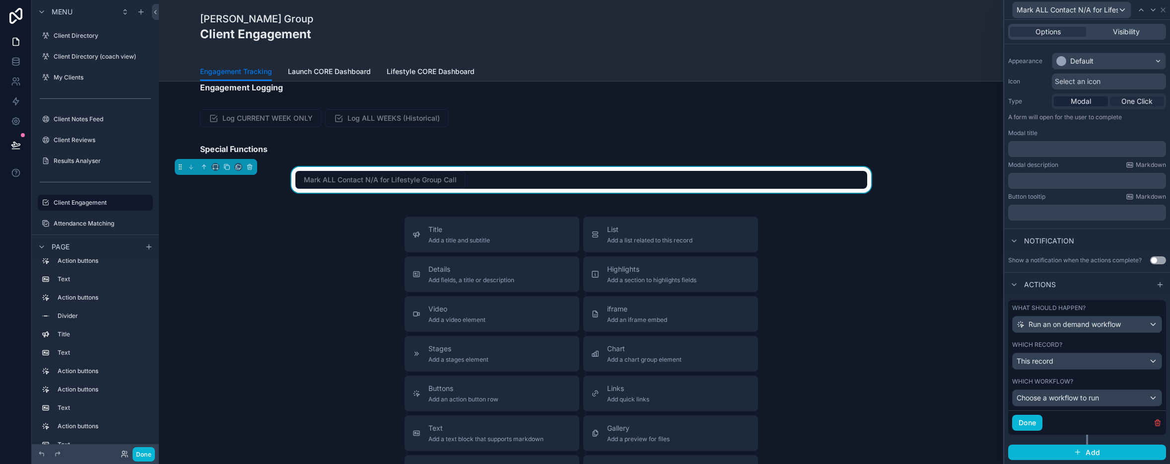
click at [873, 105] on span "One Click" at bounding box center [1137, 101] width 31 height 10
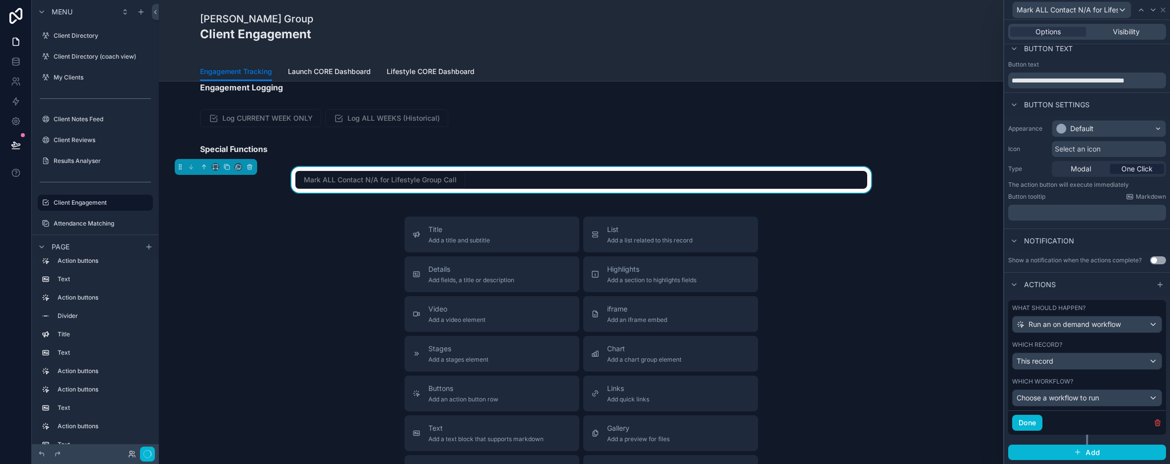
scroll to position [7, 0]
click at [873, 327] on span "Run an on demand workflow" at bounding box center [1075, 324] width 92 height 10
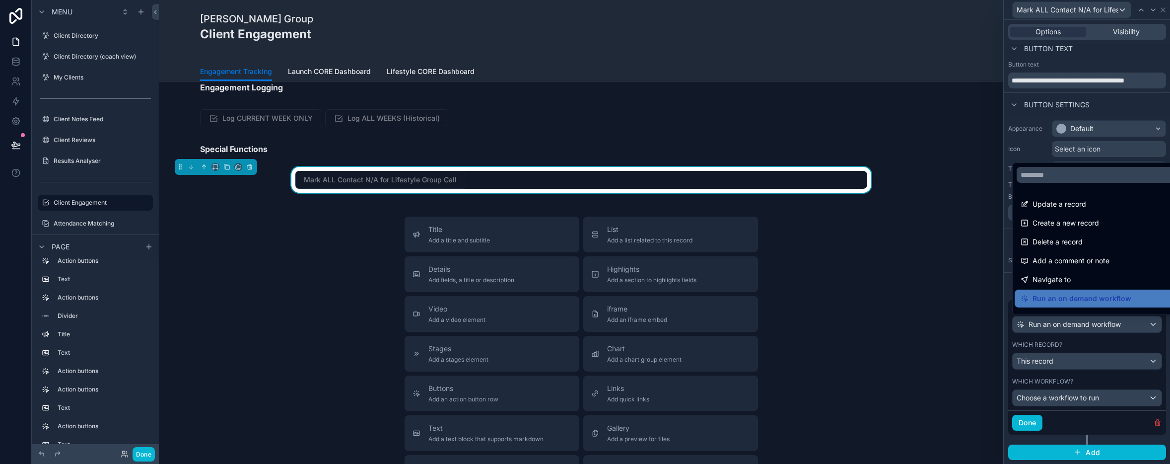
click at [873, 158] on div at bounding box center [1087, 232] width 166 height 464
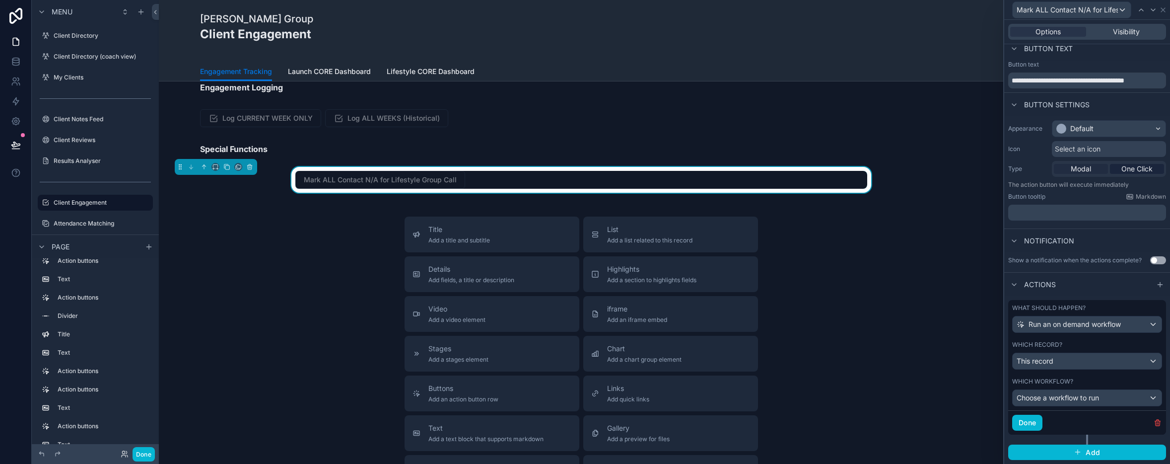
click at [873, 165] on span "Modal" at bounding box center [1081, 169] width 20 height 10
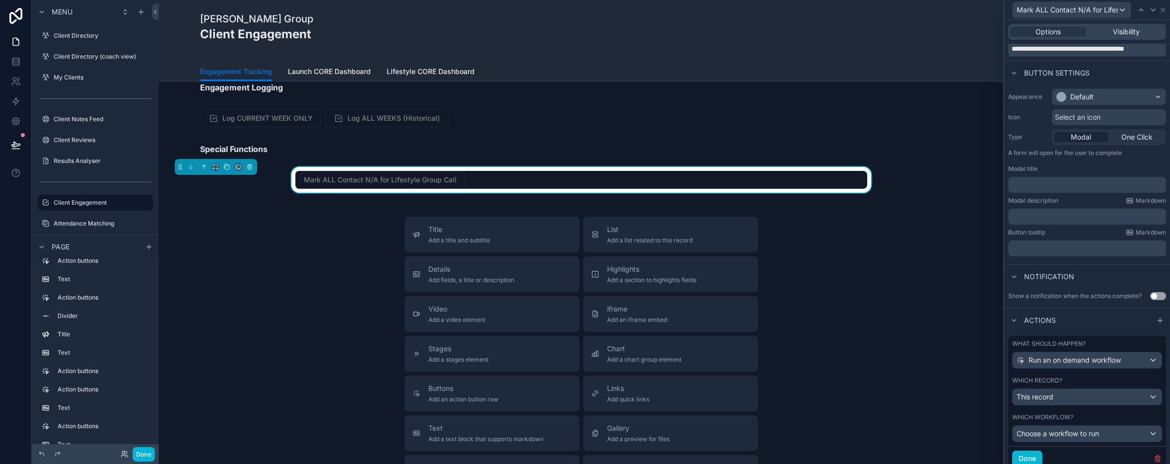
scroll to position [75, 0]
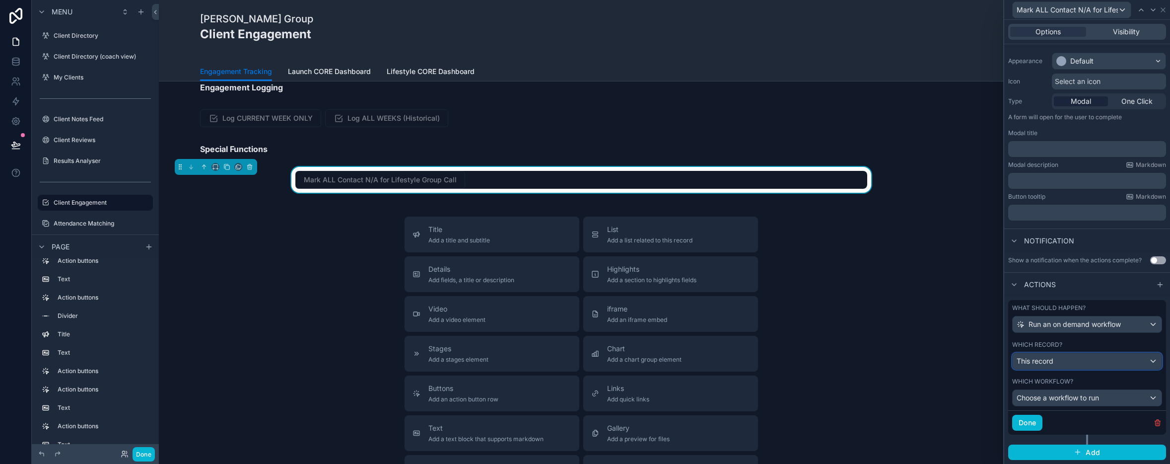
click at [873, 357] on span "This record" at bounding box center [1035, 361] width 37 height 10
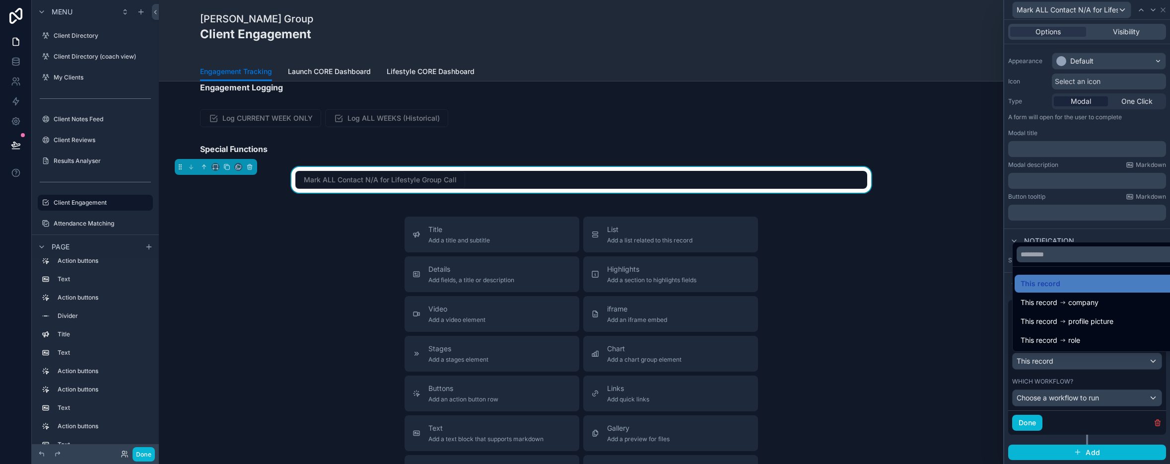
click at [873, 226] on div at bounding box center [1087, 232] width 166 height 464
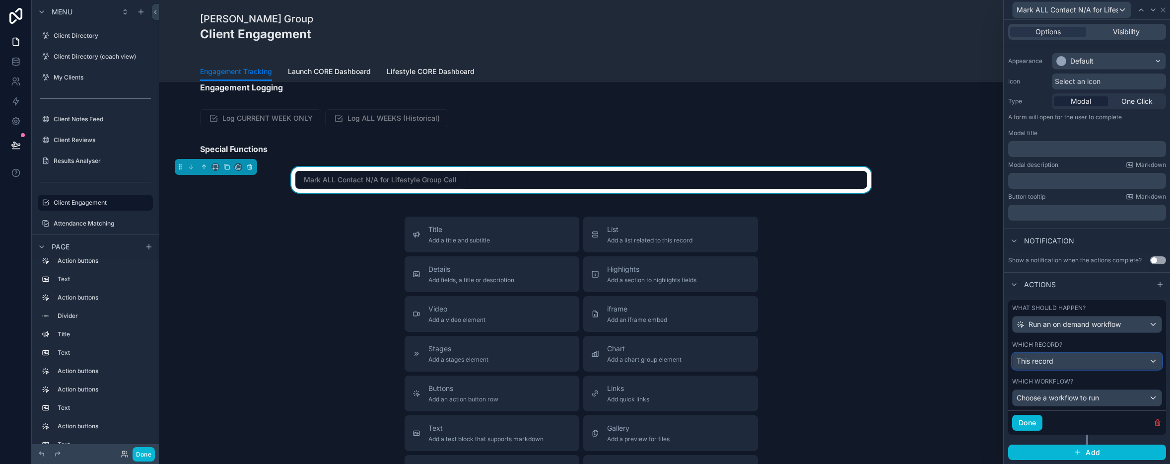
click at [873, 360] on div "This record" at bounding box center [1087, 361] width 149 height 16
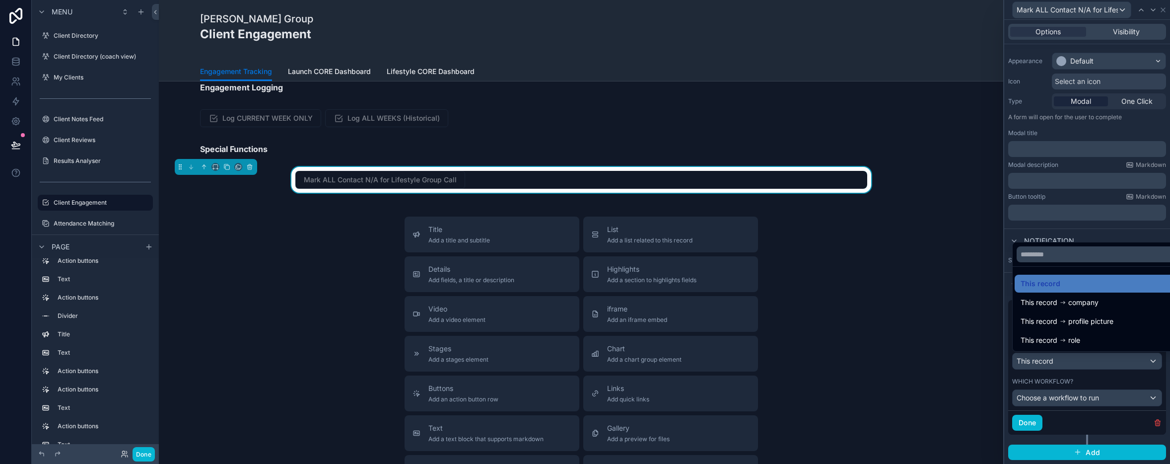
click at [873, 268] on ul "This record This record company This record profile picture This record role" at bounding box center [1099, 309] width 172 height 84
click at [873, 263] on div "Title Add a title and subtitle List Add a list related to this record Details A…" at bounding box center [581, 393] width 829 height 354
click at [873, 234] on div at bounding box center [1087, 232] width 166 height 464
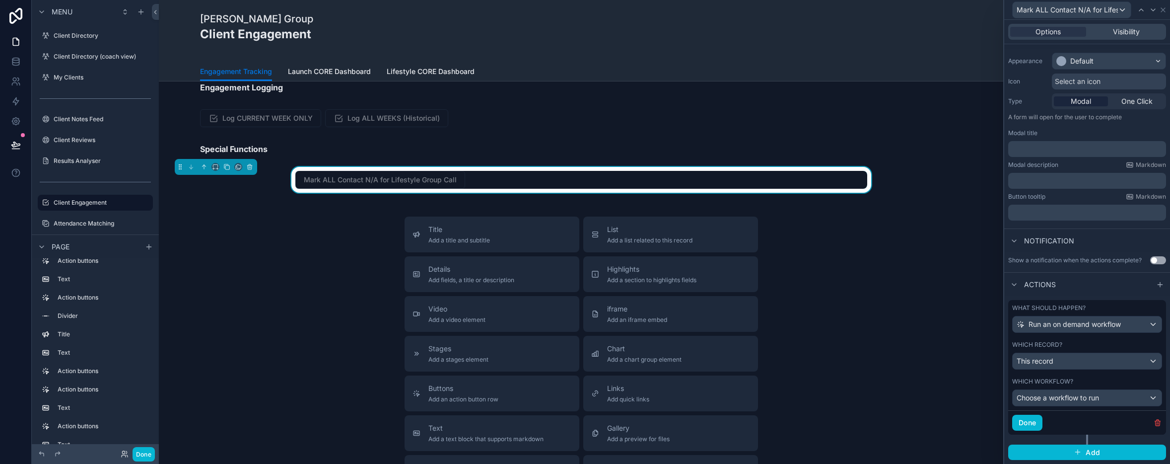
click at [873, 383] on div "Which workflow?" at bounding box center [1087, 381] width 150 height 8
click at [873, 394] on span "Choose a workflow to run" at bounding box center [1058, 397] width 82 height 8
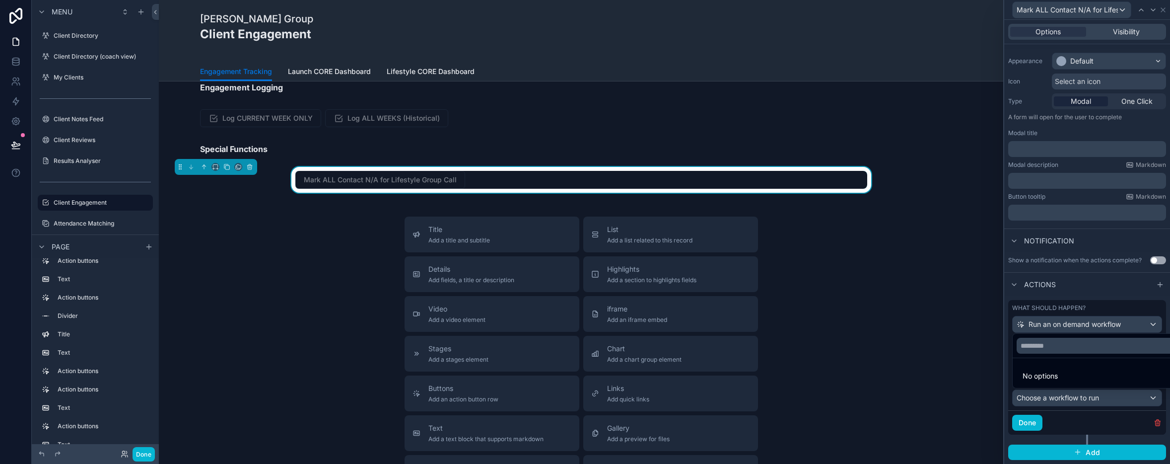
click at [873, 394] on div at bounding box center [1087, 232] width 166 height 464
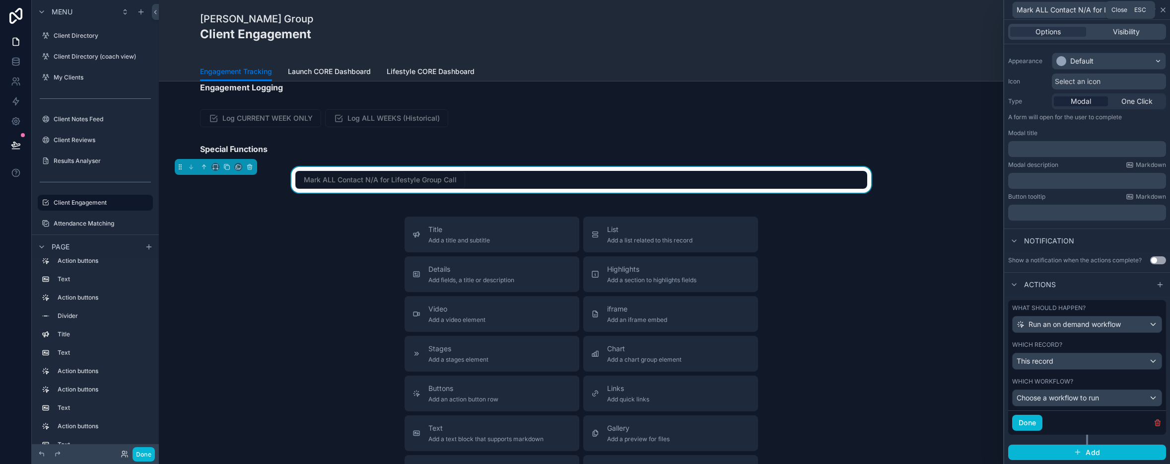
click at [873, 11] on icon at bounding box center [1163, 10] width 4 height 4
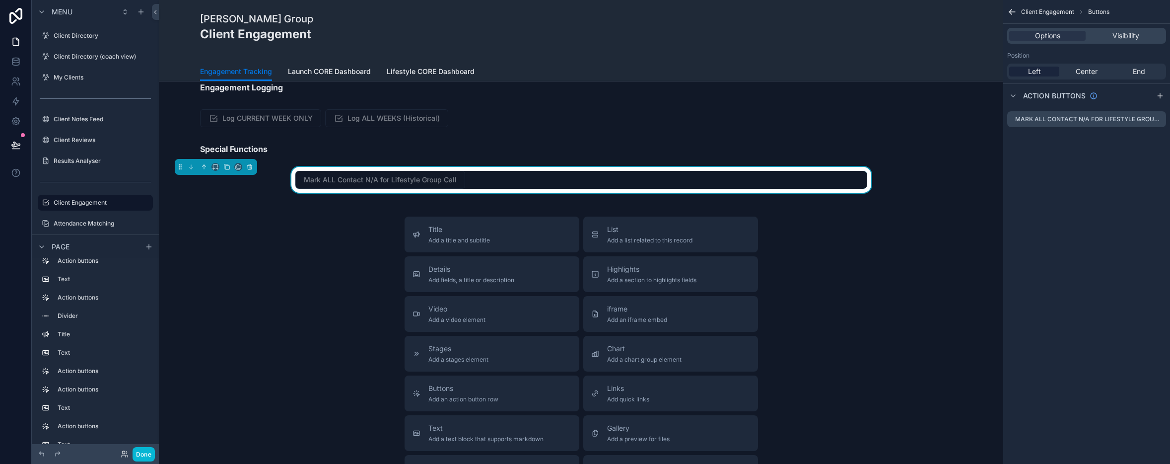
click at [873, 233] on div "🟩 Launch Program Engagement Summaries PROGRAM SUMMARY CONTACT SUMMARY CONTACT D…" at bounding box center [581, 200] width 845 height 899
click at [873, 211] on div "Client Engagement Buttons Options Visibility Position Left Center End Action bu…" at bounding box center [1086, 232] width 167 height 464
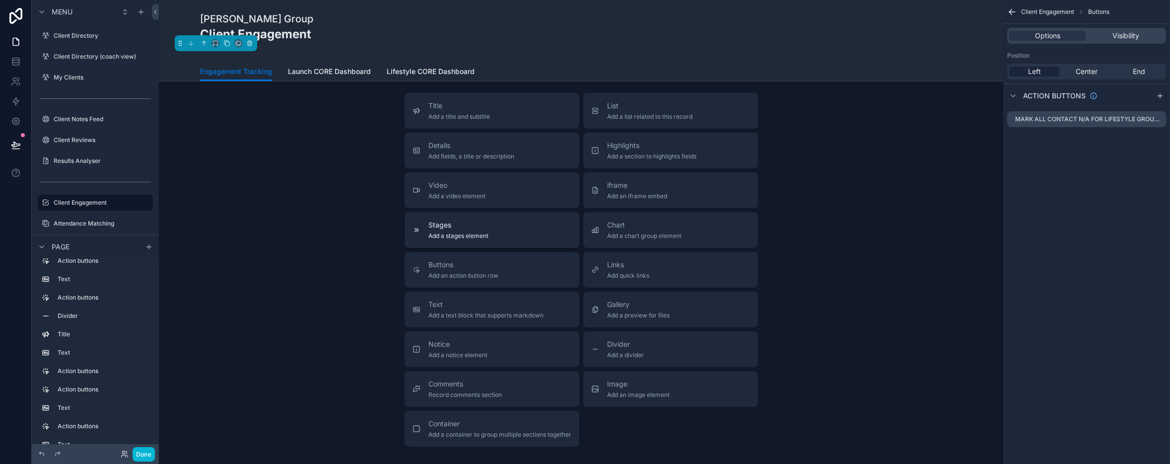
scroll to position [452, 0]
click at [285, 196] on div "Title Add a title and subtitle List Add a list related to this record Details A…" at bounding box center [581, 272] width 829 height 354
click at [16, 100] on icon at bounding box center [16, 101] width 6 height 7
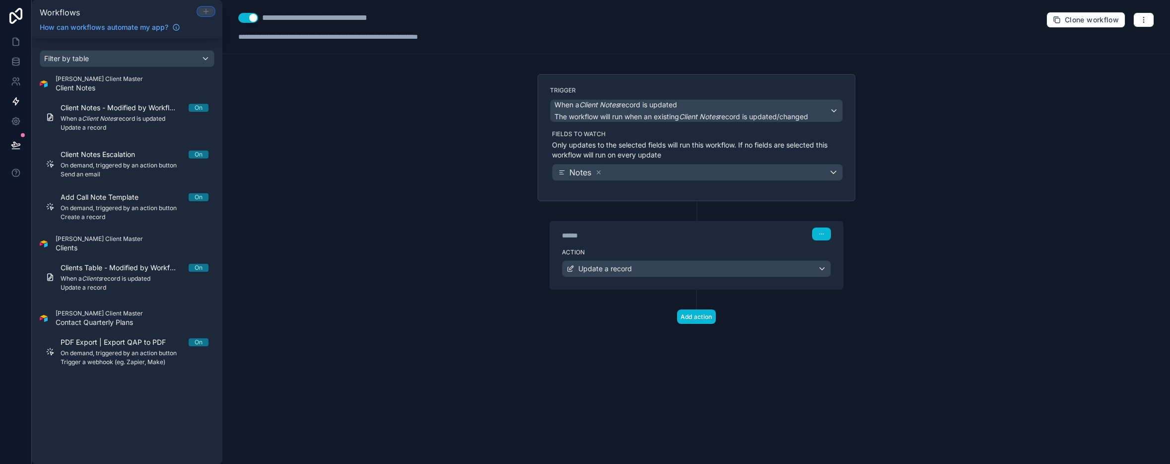
click at [202, 9] on icon at bounding box center [206, 11] width 8 height 8
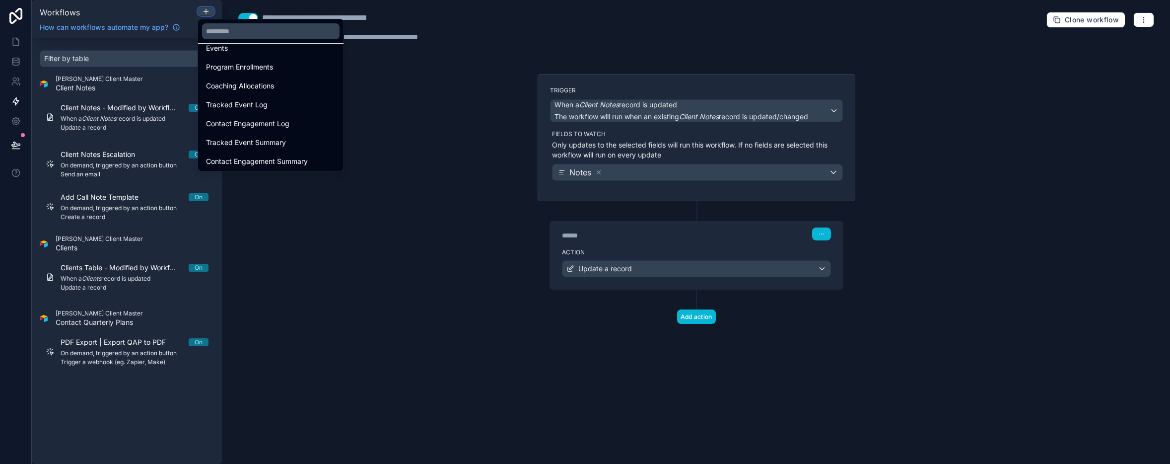
scroll to position [116, 0]
click at [236, 127] on span "Contact Engagement Log" at bounding box center [247, 126] width 83 height 12
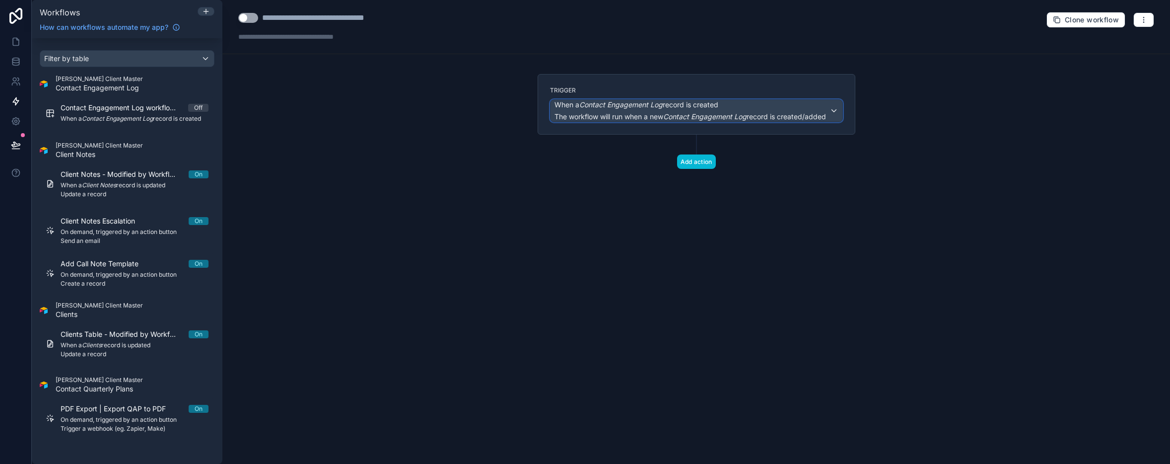
click at [835, 108] on div "When a Contact Engagement Log record is created The workflow will run when a ne…" at bounding box center [697, 111] width 292 height 22
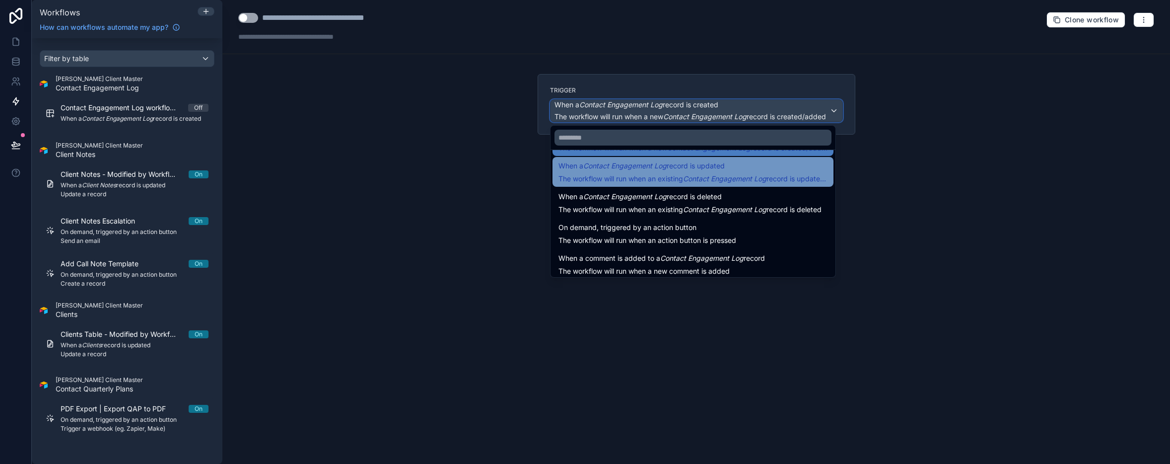
scroll to position [36, 0]
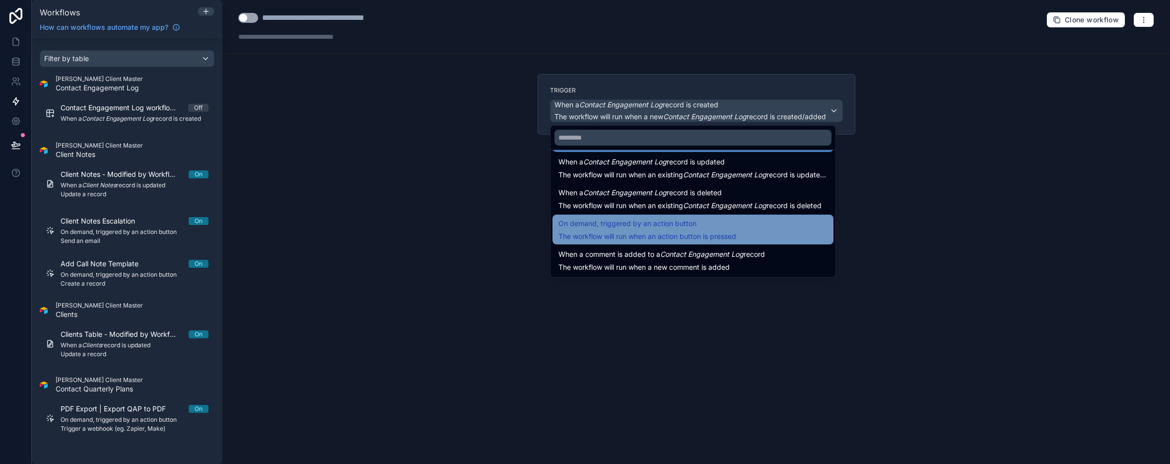
click at [774, 229] on div "On demand, triggered by an action button The workflow will run when an action b…" at bounding box center [693, 229] width 269 height 24
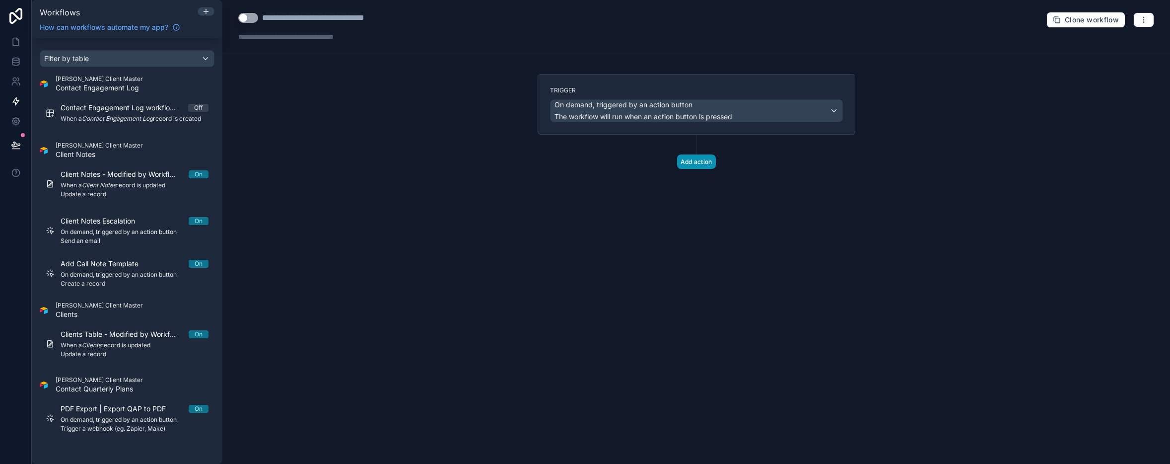
click at [700, 158] on button "Add action" at bounding box center [696, 161] width 39 height 14
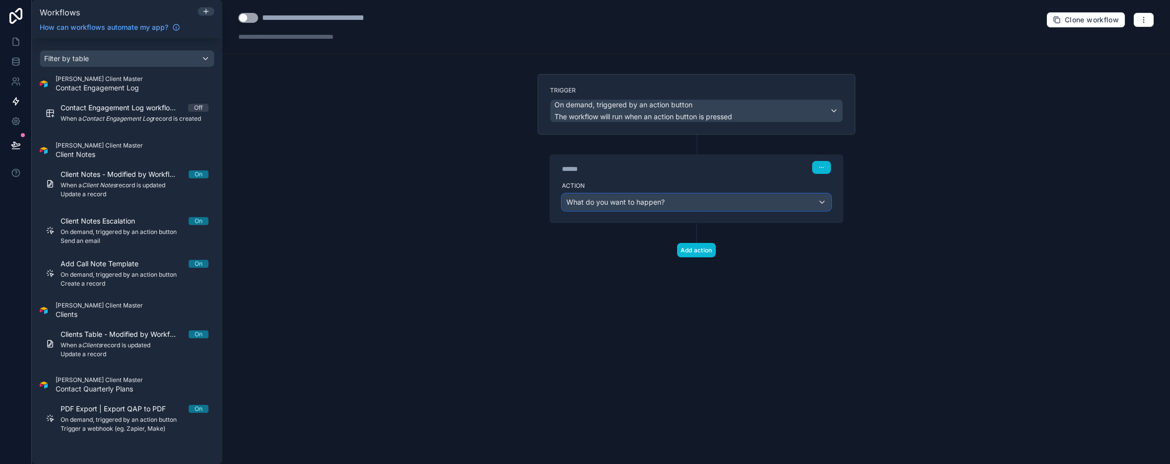
click at [718, 205] on div "What do you want to happen?" at bounding box center [697, 202] width 268 height 16
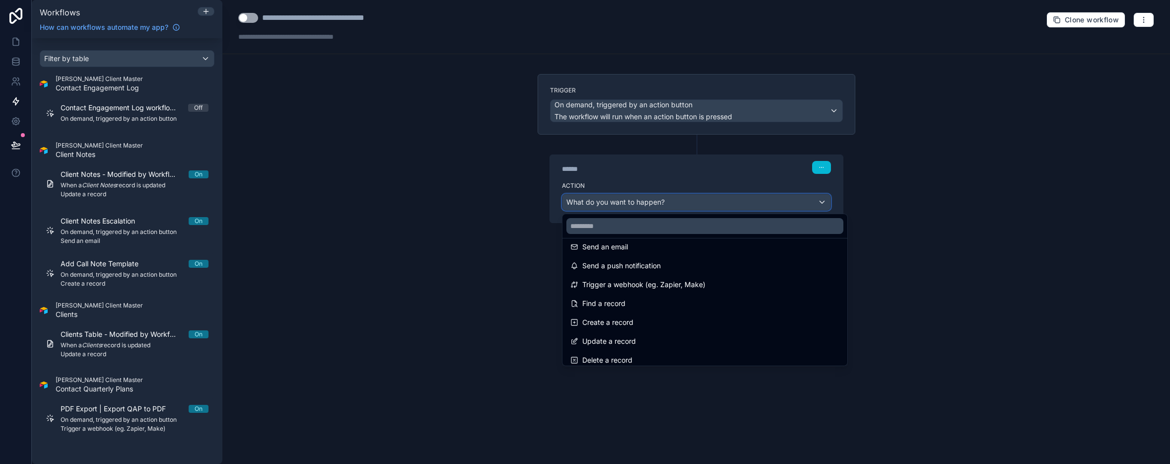
scroll to position [0, 0]
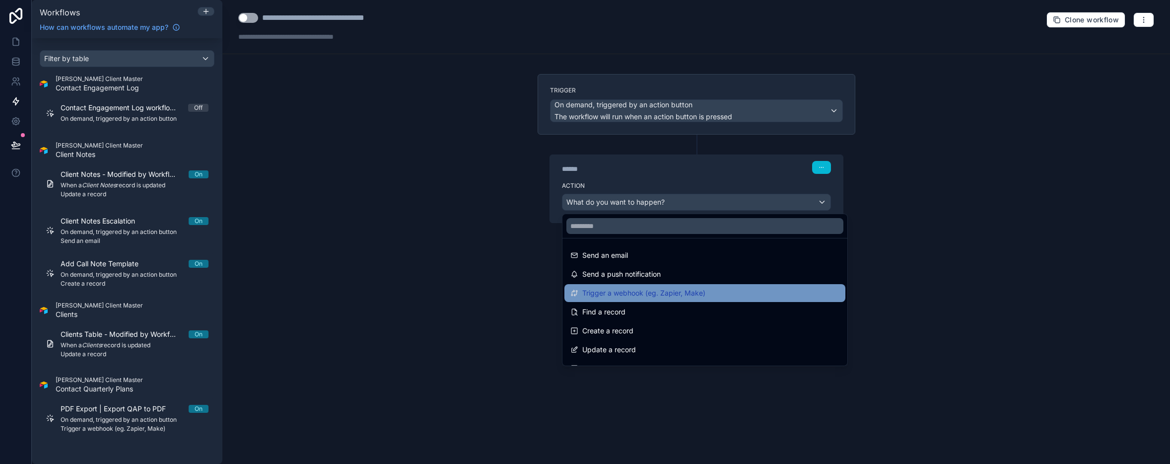
click at [681, 297] on span "Trigger a webhook (eg. Zapier, Make)" at bounding box center [643, 293] width 123 height 12
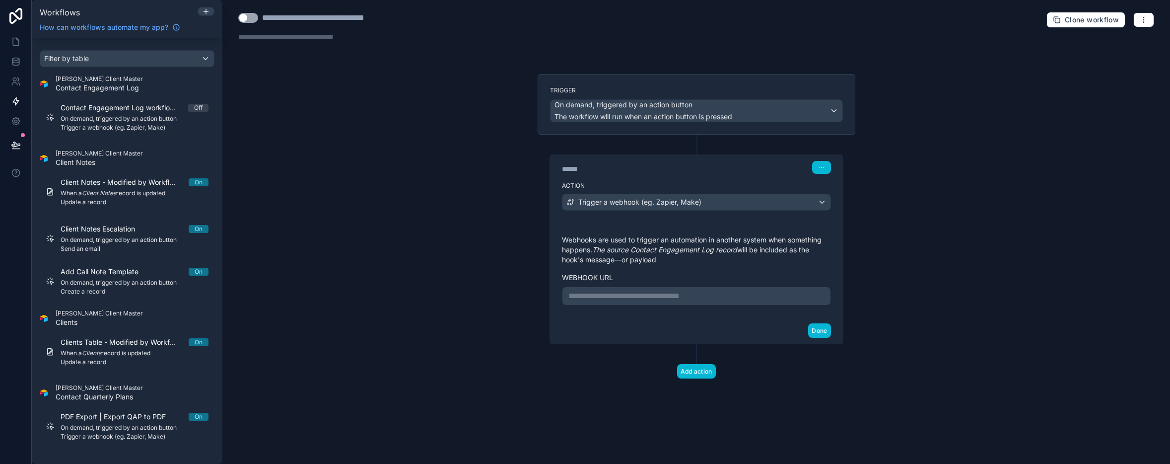
click at [655, 300] on p "**********" at bounding box center [697, 296] width 256 height 12
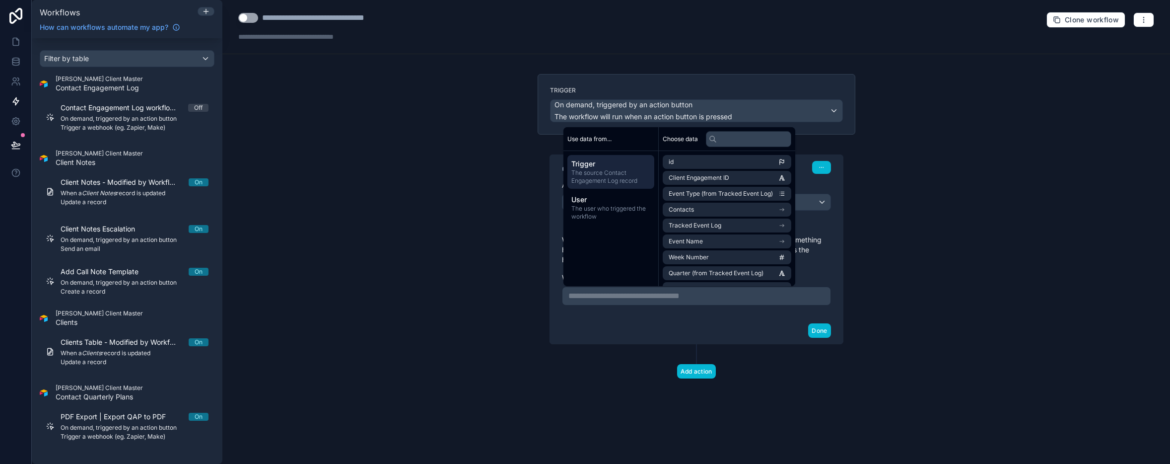
click at [550, 317] on div "**********" at bounding box center [697, 249] width 294 height 190
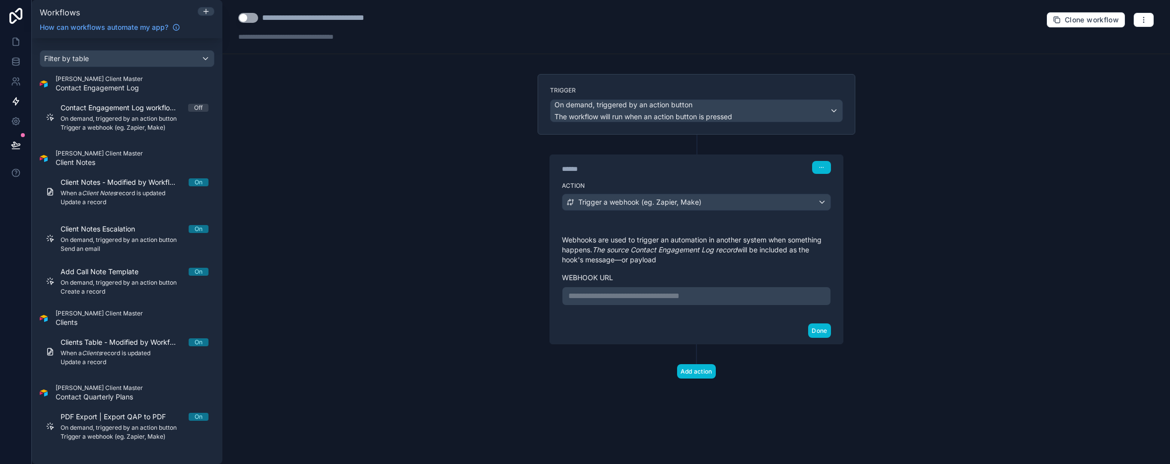
click at [581, 299] on p "**********" at bounding box center [697, 296] width 256 height 12
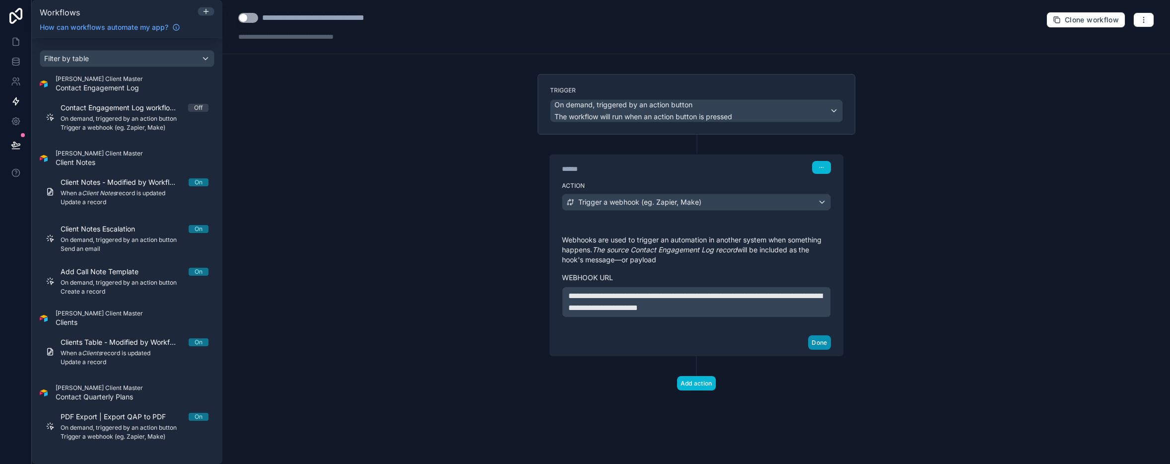
click at [824, 341] on button "Done" at bounding box center [819, 342] width 22 height 14
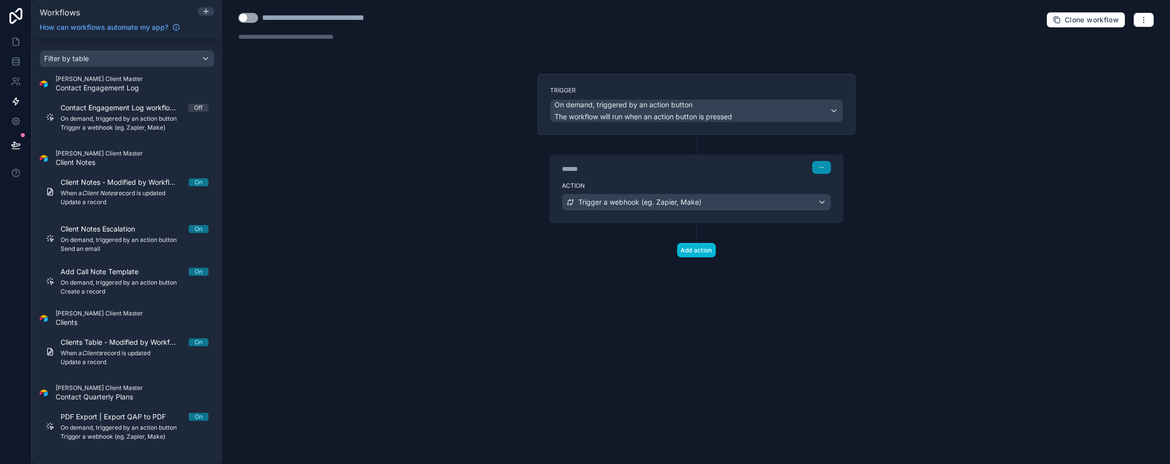
click at [824, 168] on icon "button" at bounding box center [822, 167] width 6 height 6
click at [778, 169] on div "****** Step 1" at bounding box center [696, 167] width 269 height 13
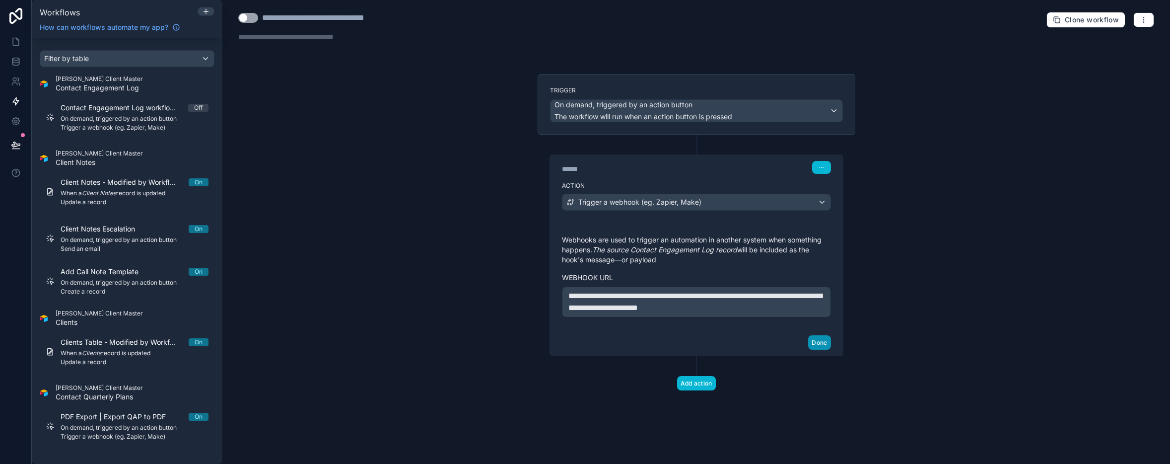
click at [815, 343] on button "Done" at bounding box center [819, 342] width 22 height 14
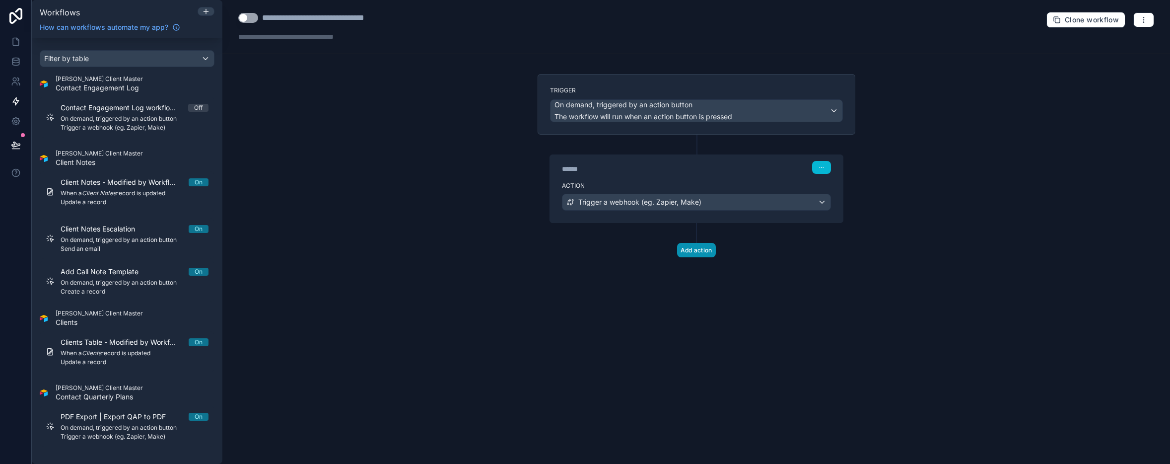
click at [701, 247] on button "Add action" at bounding box center [696, 250] width 39 height 14
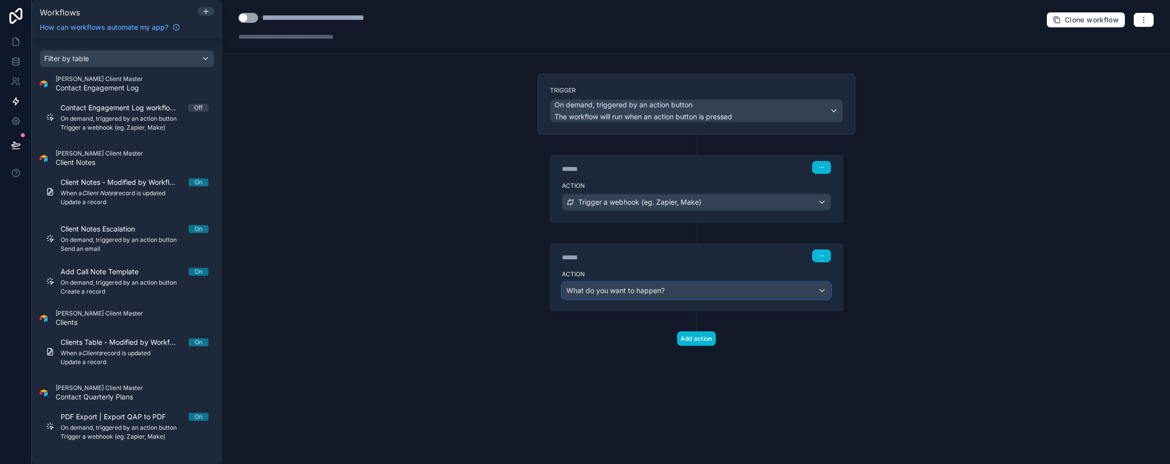
click at [692, 285] on div "What do you want to happen?" at bounding box center [697, 291] width 268 height 16
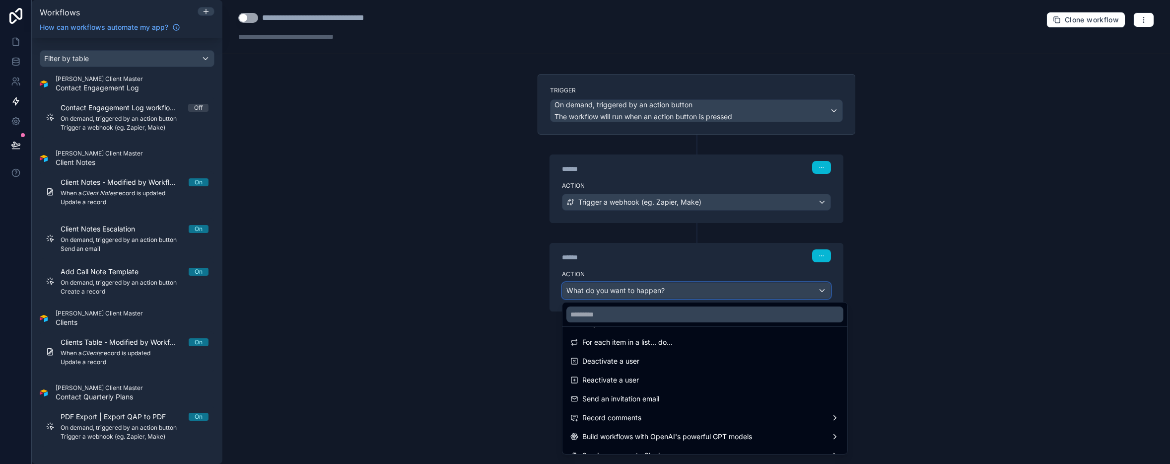
scroll to position [184, 0]
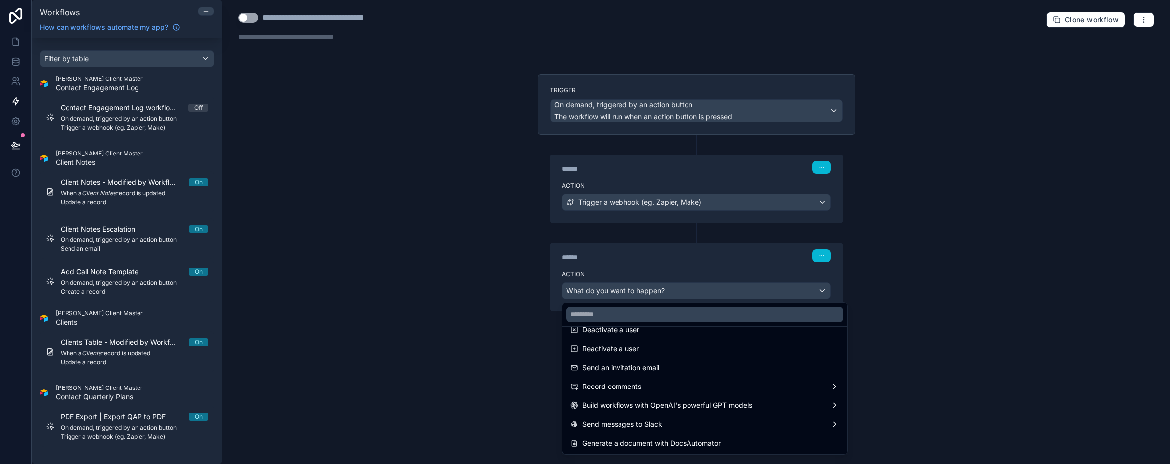
click at [341, 140] on div at bounding box center [585, 232] width 1170 height 464
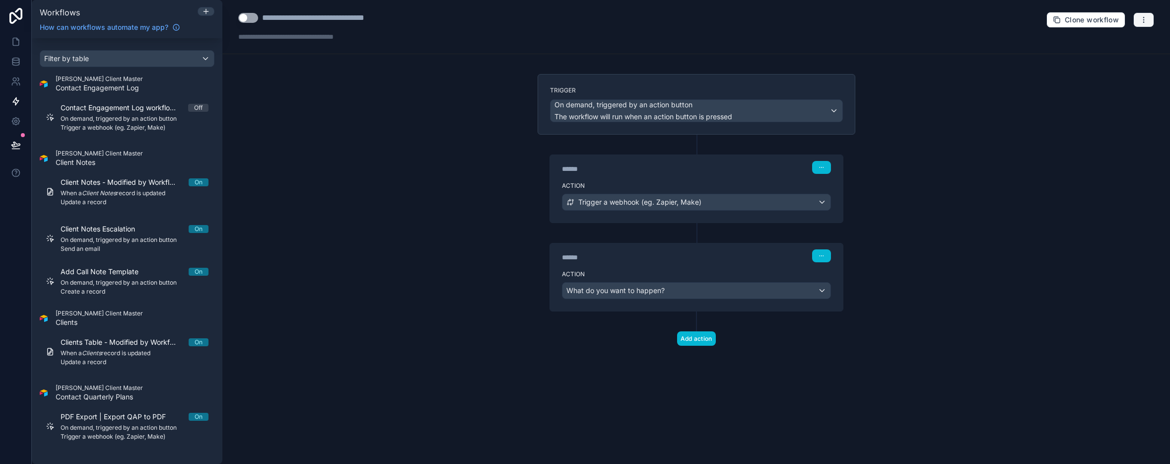
click at [873, 18] on icon "button" at bounding box center [1144, 20] width 8 height 8
click at [873, 75] on span "Delete workflow" at bounding box center [1118, 75] width 48 height 8
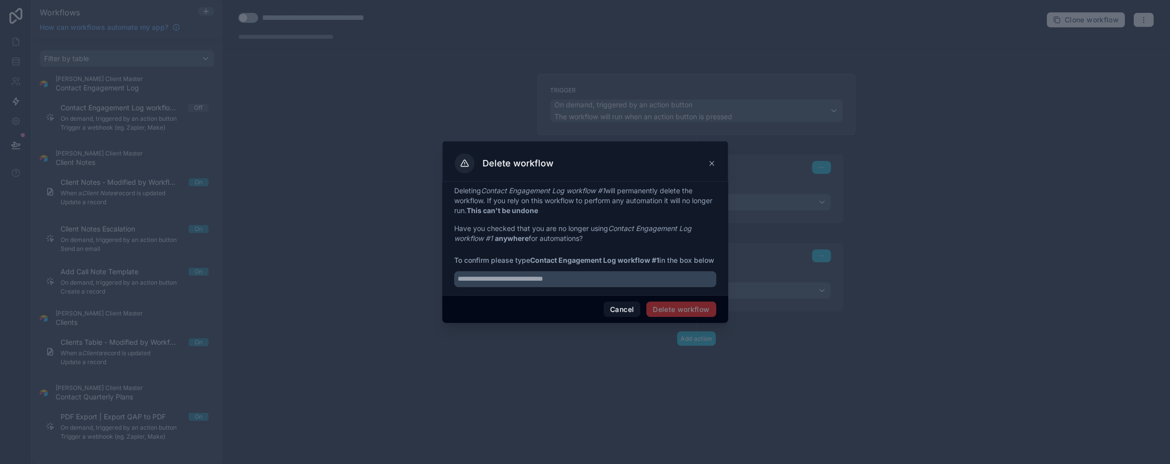
click at [673, 313] on span "Delete workflow" at bounding box center [681, 309] width 70 height 16
click at [564, 282] on input "text" at bounding box center [585, 279] width 262 height 16
drag, startPoint x: 590, startPoint y: 282, endPoint x: 491, endPoint y: 282, distance: 98.8
click at [491, 282] on input "text" at bounding box center [585, 279] width 262 height 16
drag, startPoint x: 534, startPoint y: 254, endPoint x: 661, endPoint y: 254, distance: 126.6
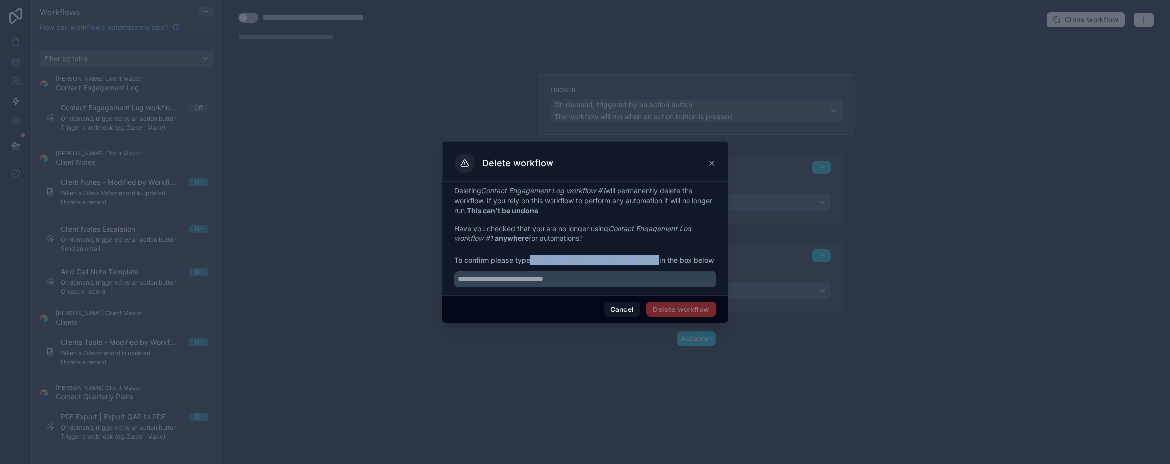
click at [661, 255] on span "To confirm please type Contact Engagement Log workflow #1 in the box below" at bounding box center [585, 260] width 262 height 10
copy strong "Contact Engagement Log workflow #1"
click at [471, 280] on input "text" at bounding box center [585, 279] width 262 height 16
paste input "**********"
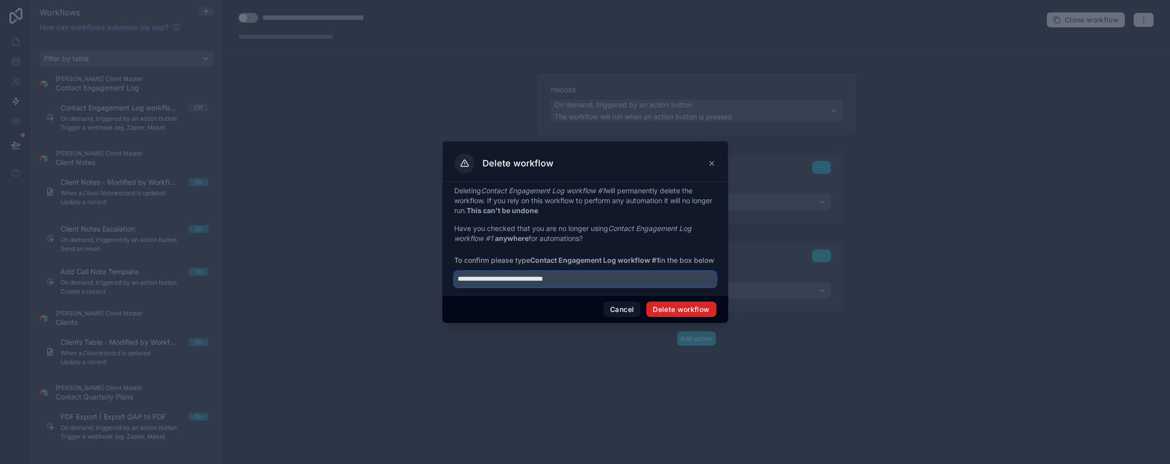
type input "**********"
click at [672, 315] on button "Delete workflow" at bounding box center [681, 309] width 70 height 16
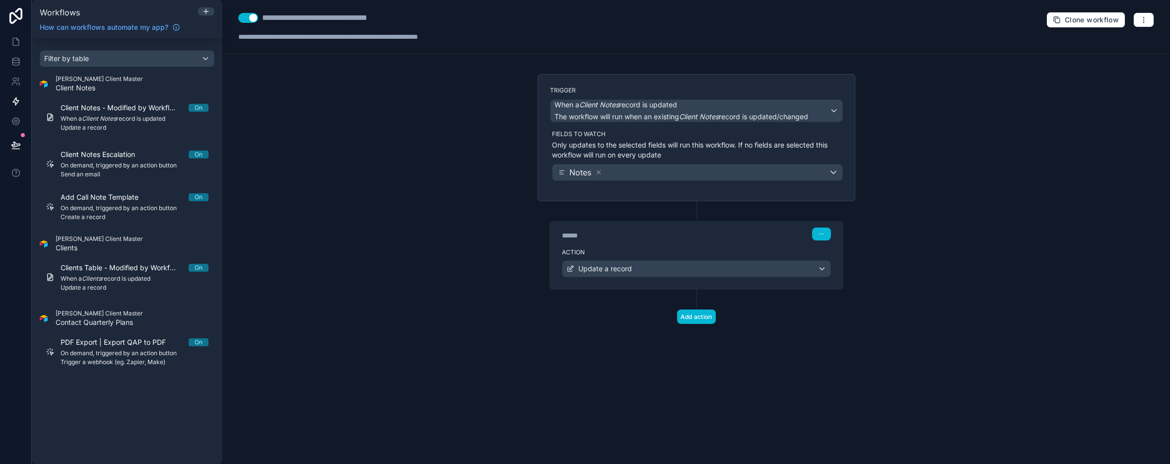
click at [443, 174] on div "**********" at bounding box center [696, 232] width 948 height 464
